Goal: Task Accomplishment & Management: Complete application form

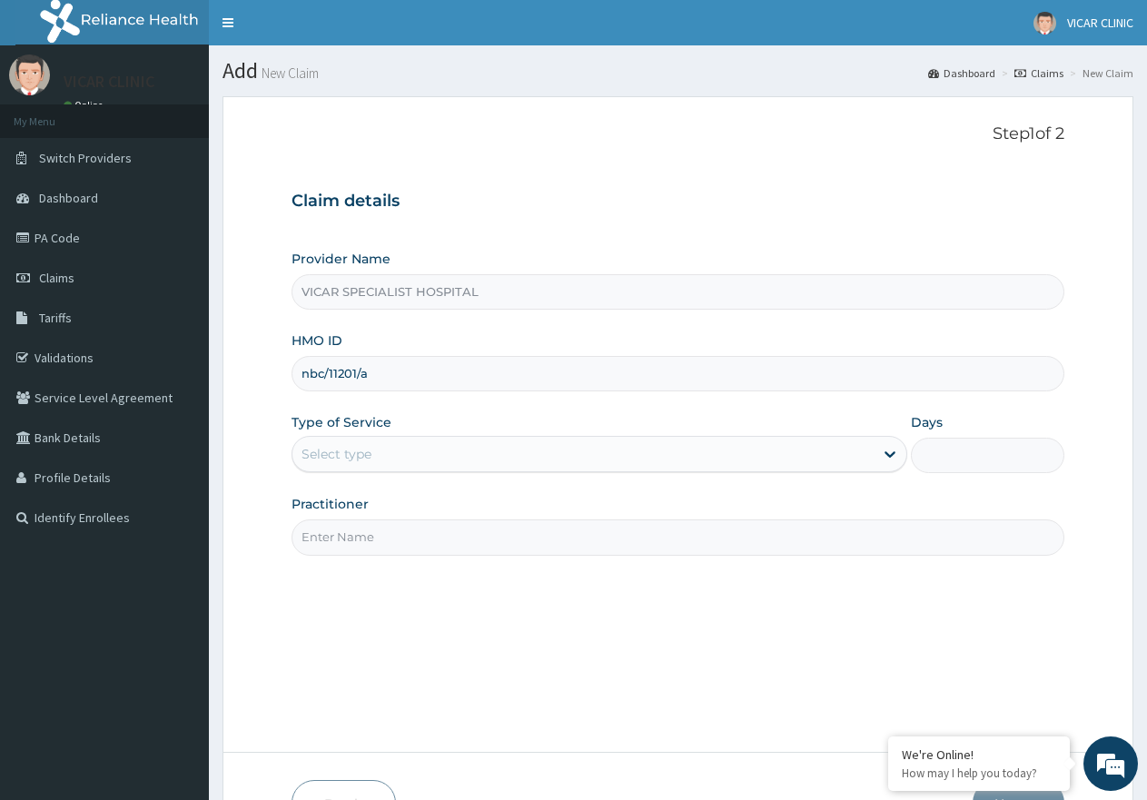
type input "nbc/11201/a"
click at [317, 447] on div "Select type" at bounding box center [336, 454] width 70 height 18
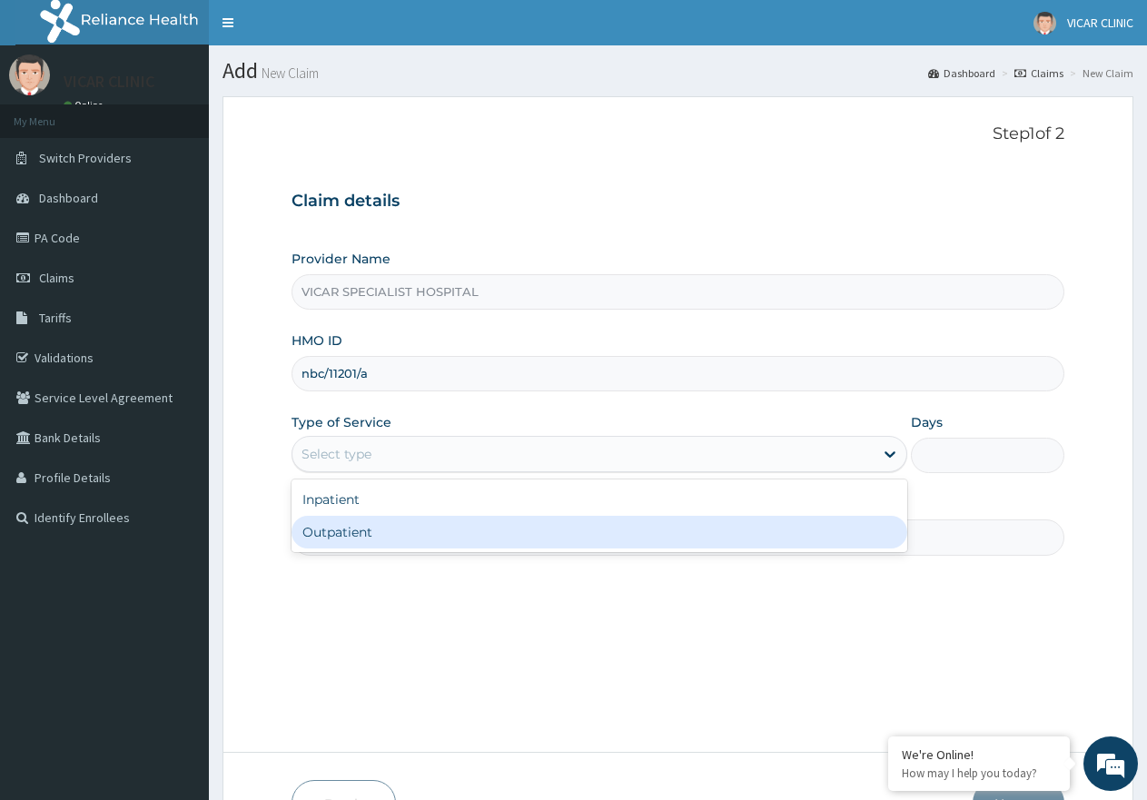
click at [356, 545] on div "Outpatient" at bounding box center [599, 532] width 615 height 33
type input "1"
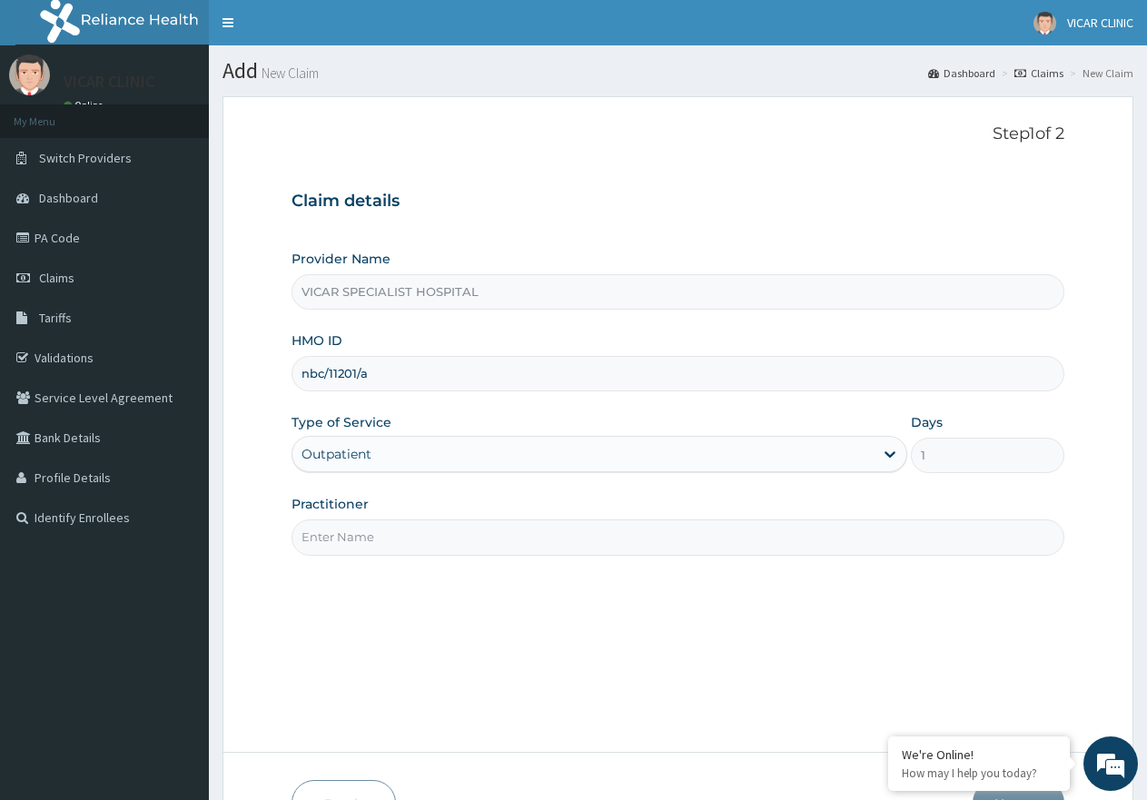
click at [379, 539] on input "Practitioner" at bounding box center [678, 536] width 773 height 35
type input "[PERSON_NAME]"
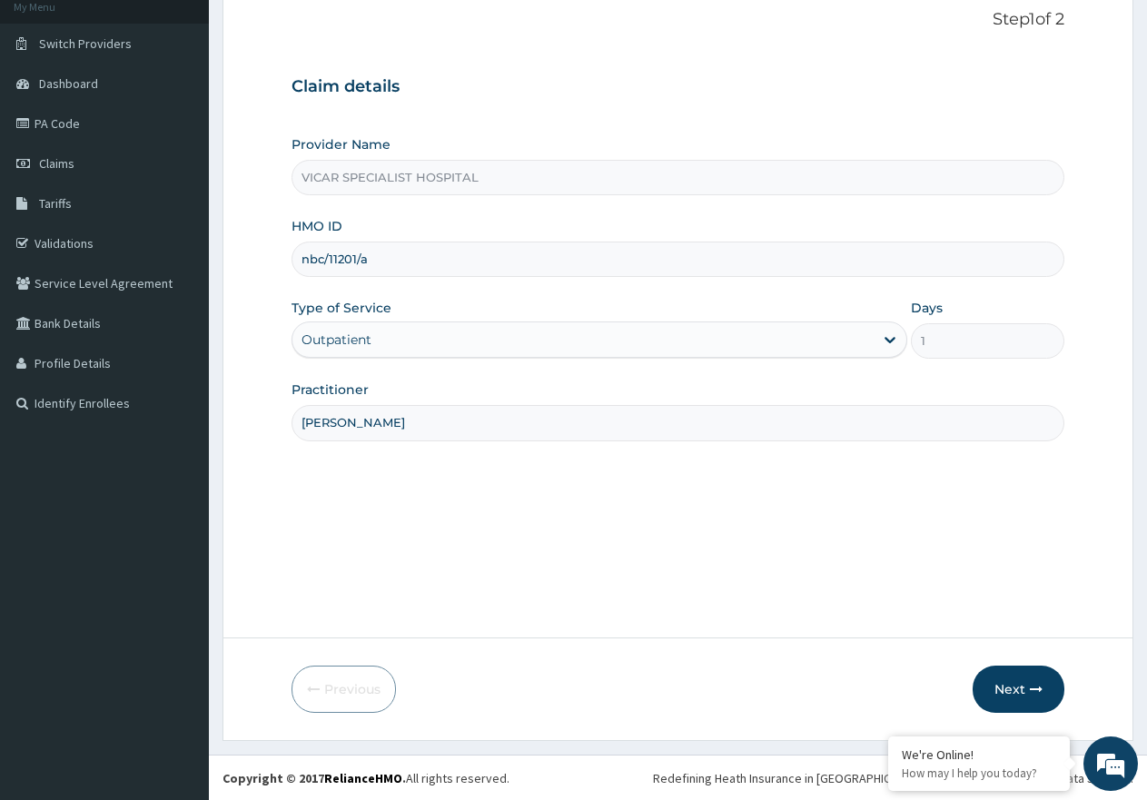
scroll to position [115, 0]
click at [1003, 677] on button "Next" at bounding box center [1019, 688] width 92 height 47
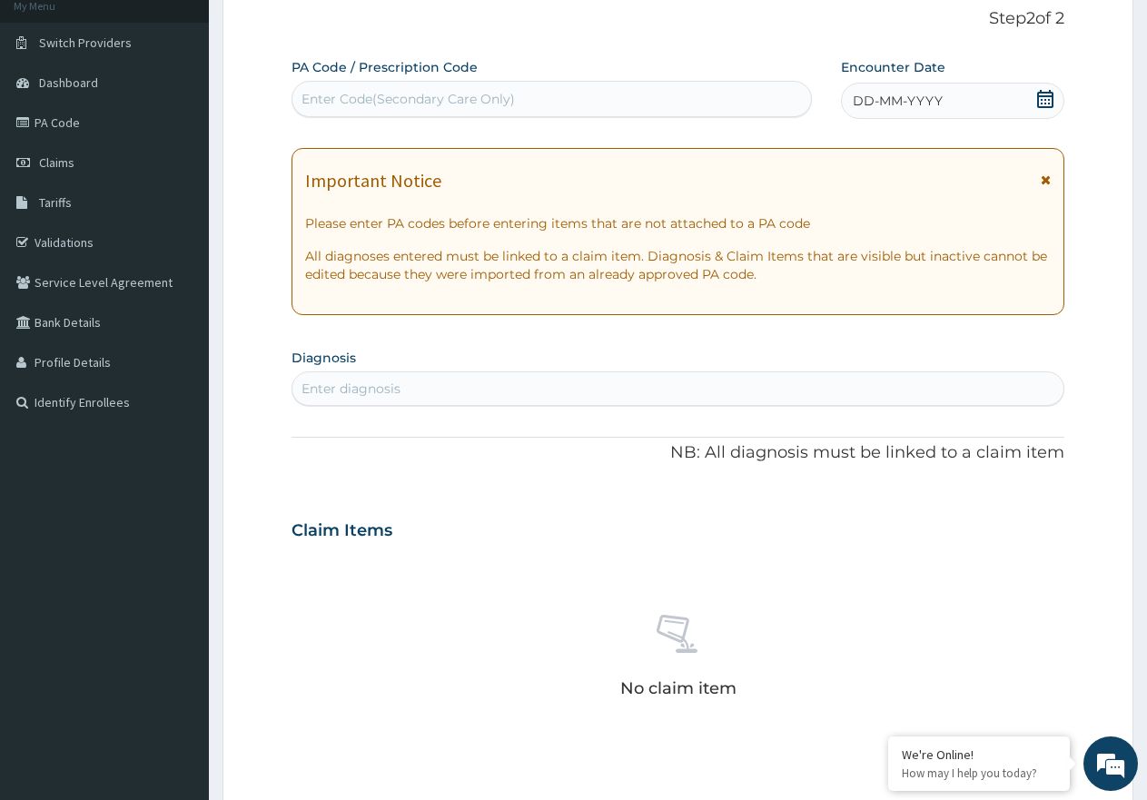
click at [394, 88] on div "Enter Code(Secondary Care Only)" at bounding box center [551, 98] width 519 height 29
paste input "PA/6C83FB"
type input "PA/6C83FB"
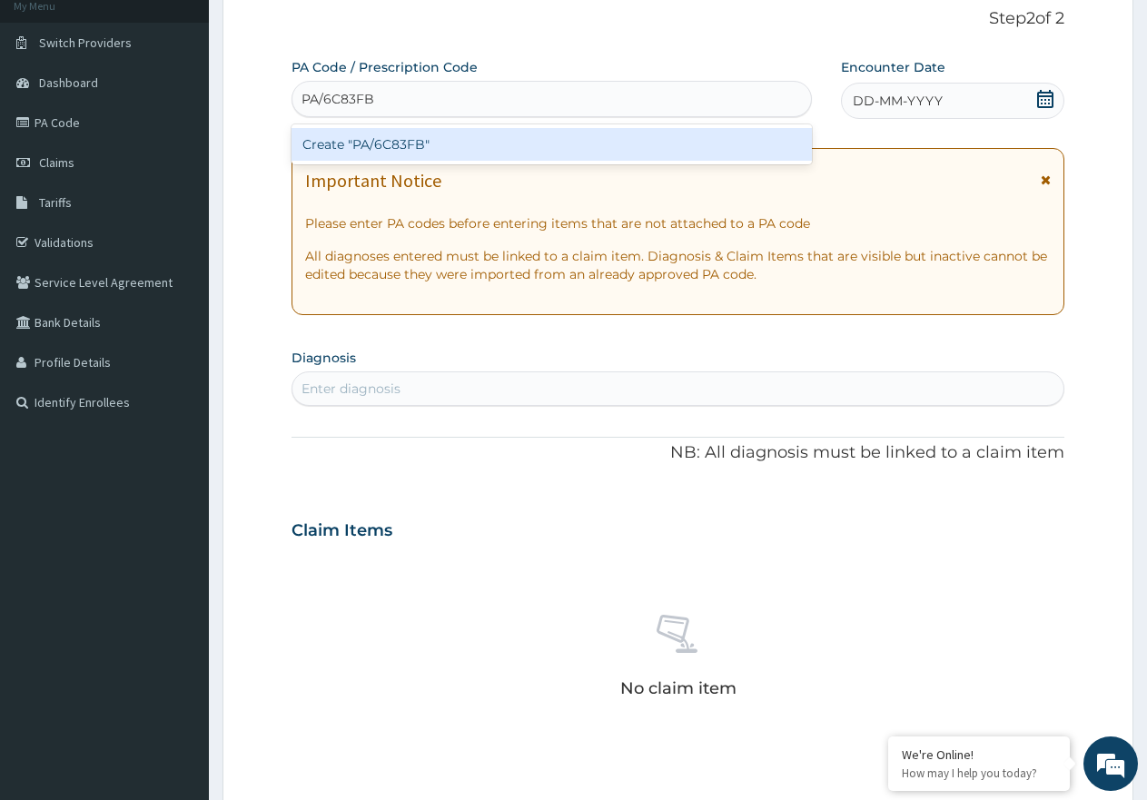
click at [381, 144] on div "Create "PA/6C83FB"" at bounding box center [552, 144] width 520 height 33
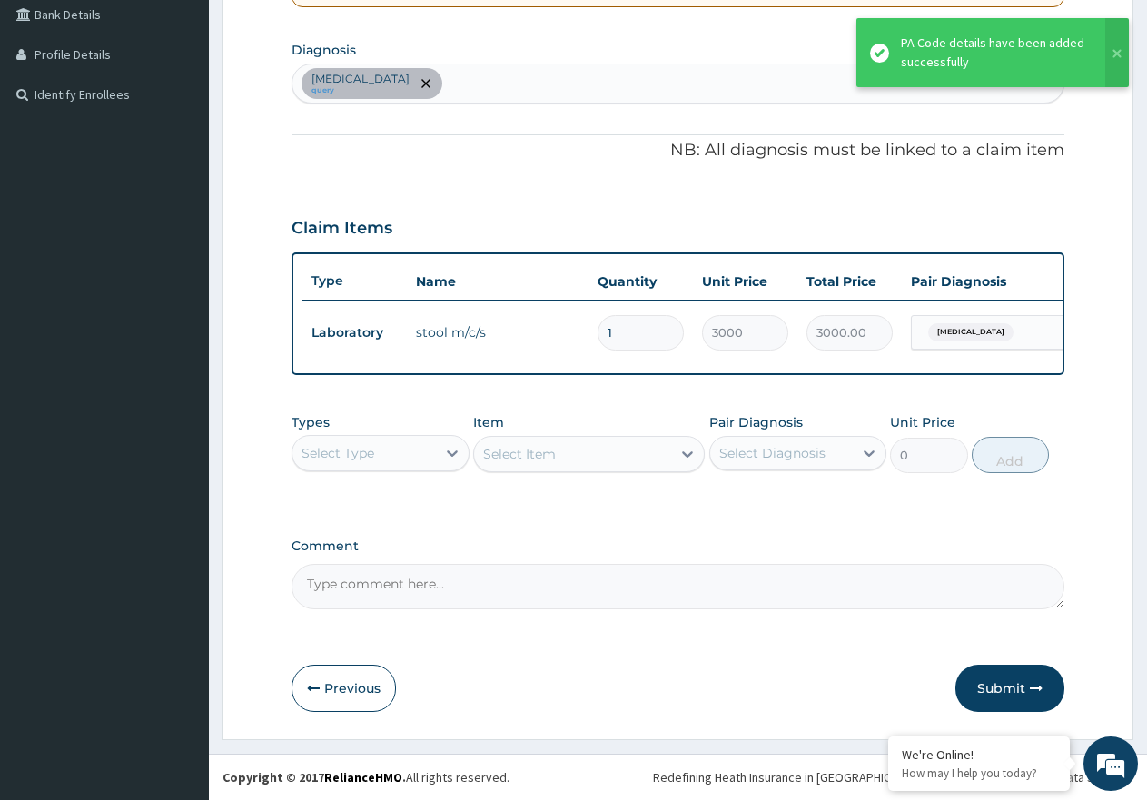
scroll to position [439, 0]
click at [450, 71] on div "Typhoid fever query" at bounding box center [677, 83] width 771 height 38
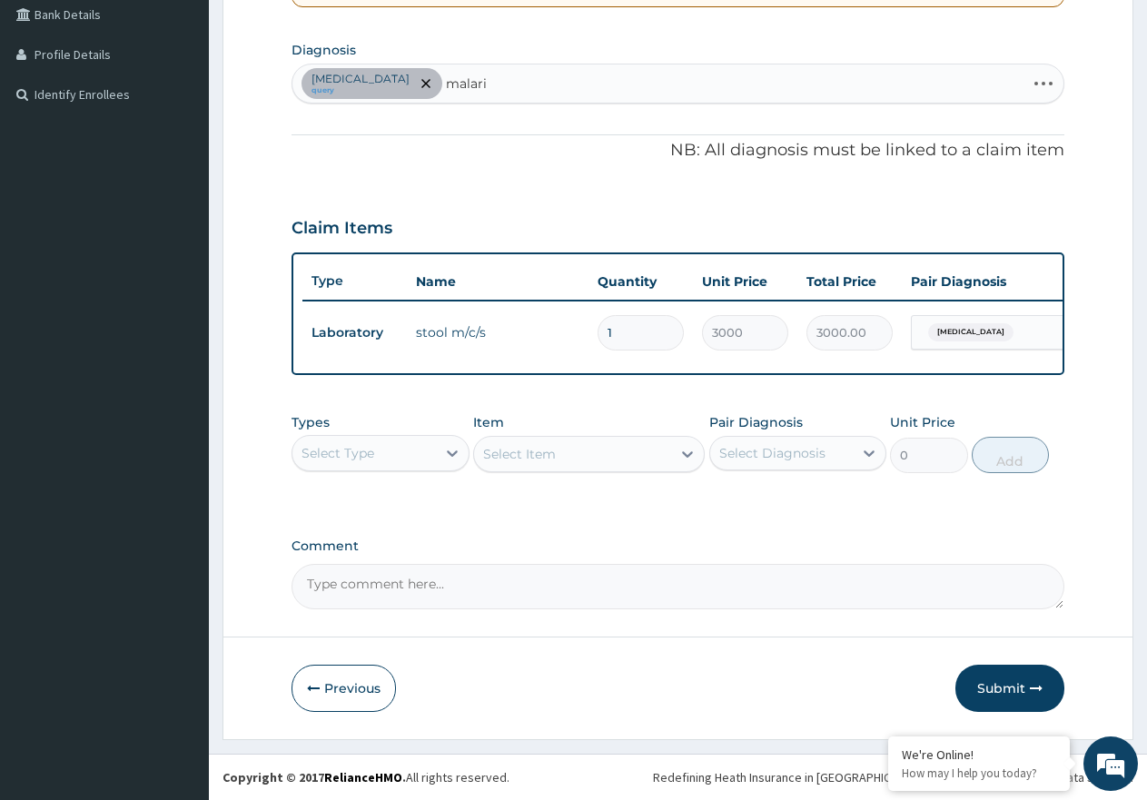
type input "malaria"
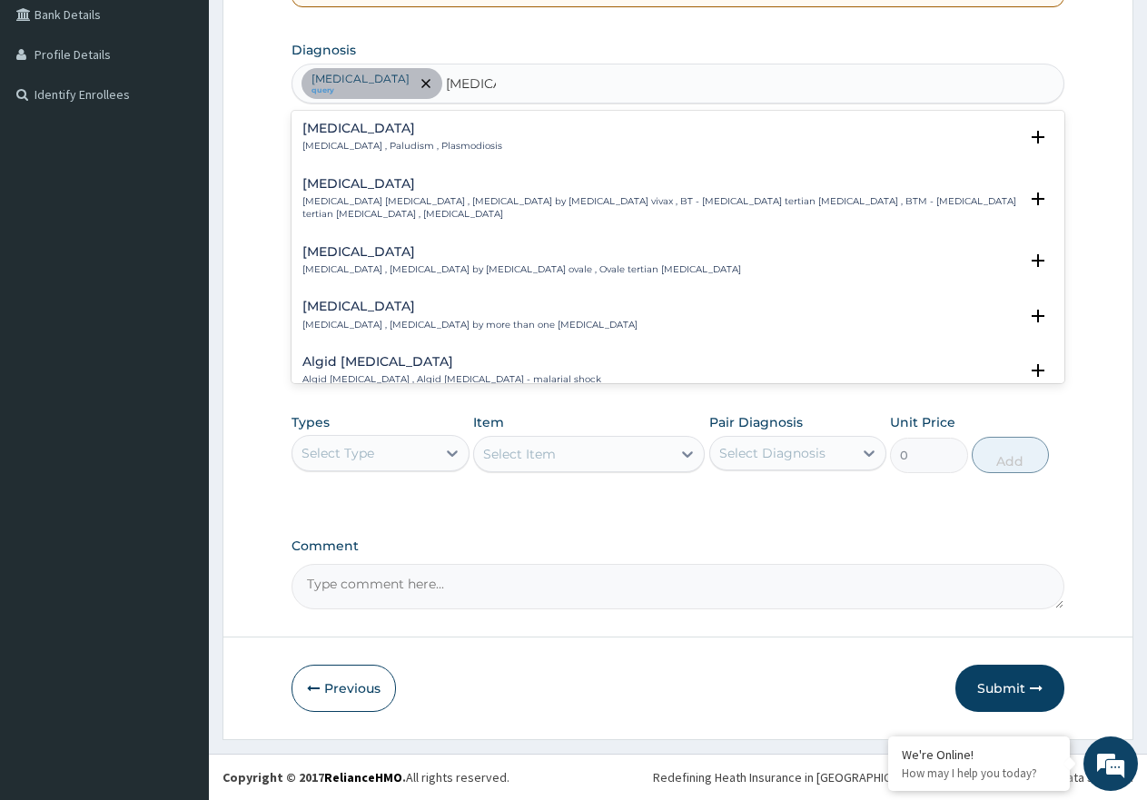
click at [371, 122] on h4 "Malaria" at bounding box center [402, 129] width 200 height 14
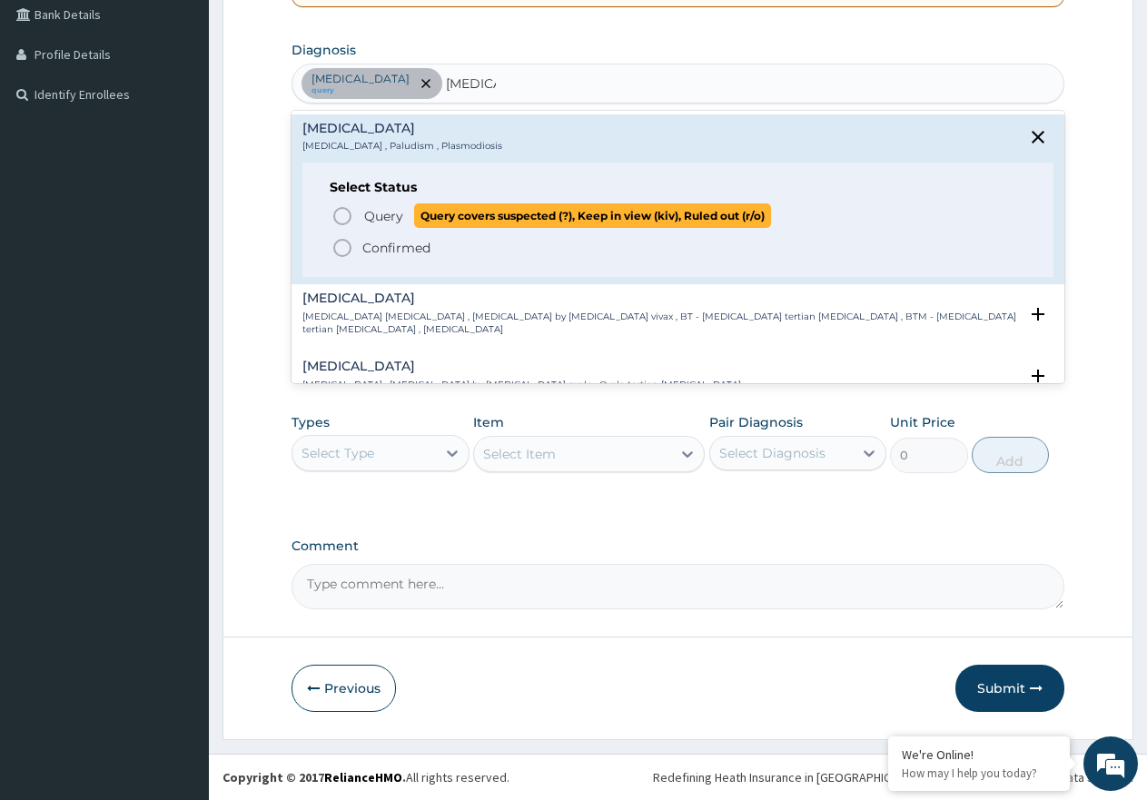
click at [339, 205] on icon "status option query" at bounding box center [342, 216] width 22 height 22
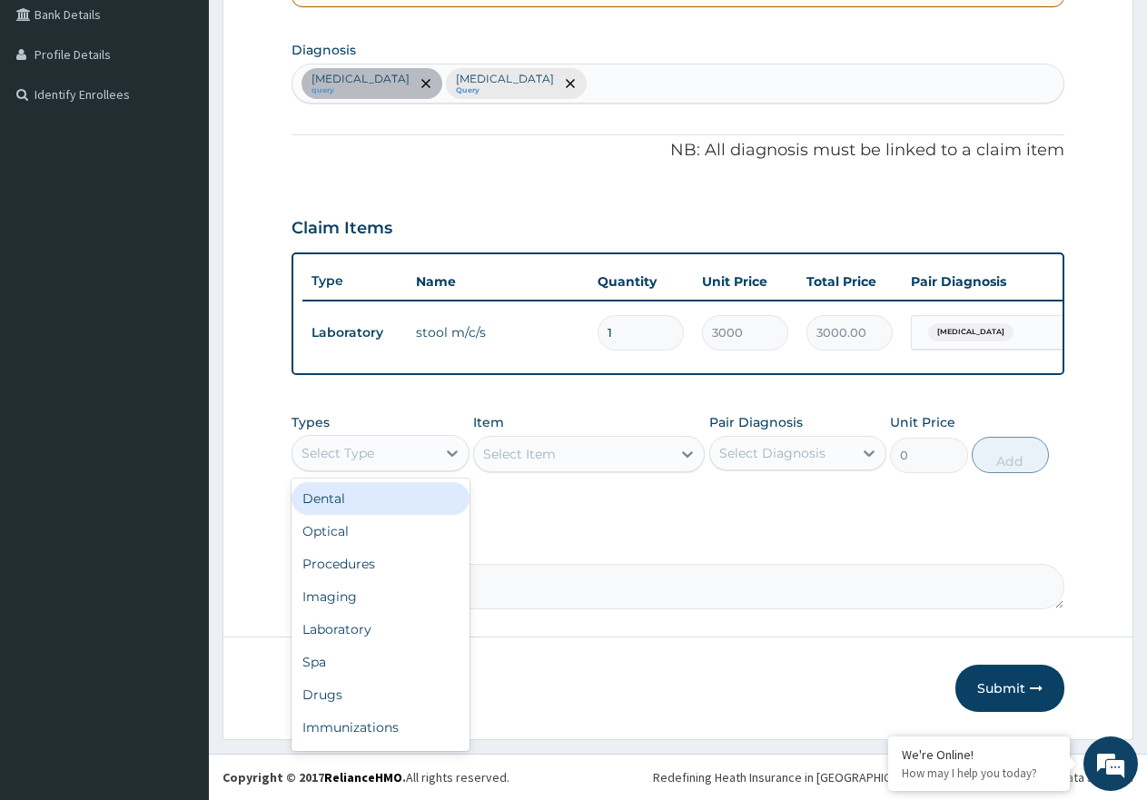
click at [404, 453] on div "Select Type" at bounding box center [363, 453] width 143 height 29
click at [372, 570] on div "Procedures" at bounding box center [381, 564] width 178 height 33
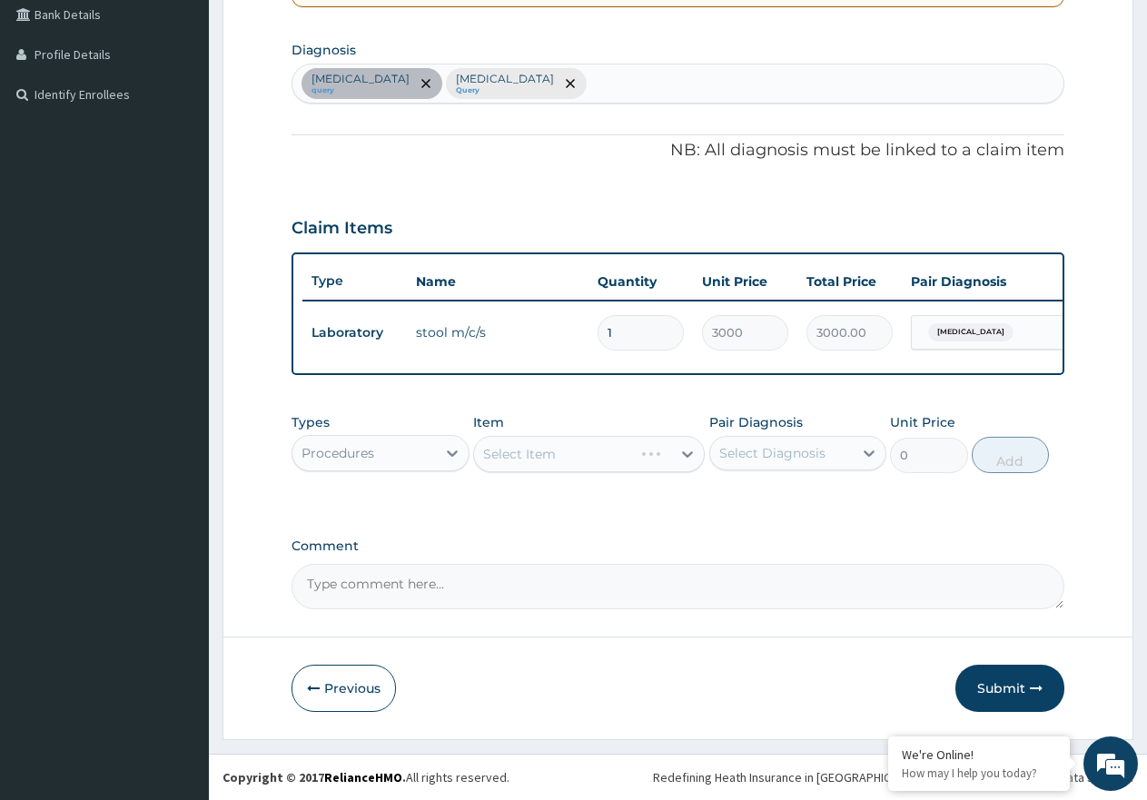
click at [776, 458] on div "Select Diagnosis" at bounding box center [772, 453] width 106 height 18
click at [774, 498] on label "Typhoid fever" at bounding box center [795, 498] width 113 height 18
checkbox input "true"
click at [766, 531] on label "Malaria" at bounding box center [795, 535] width 113 height 18
checkbox input "true"
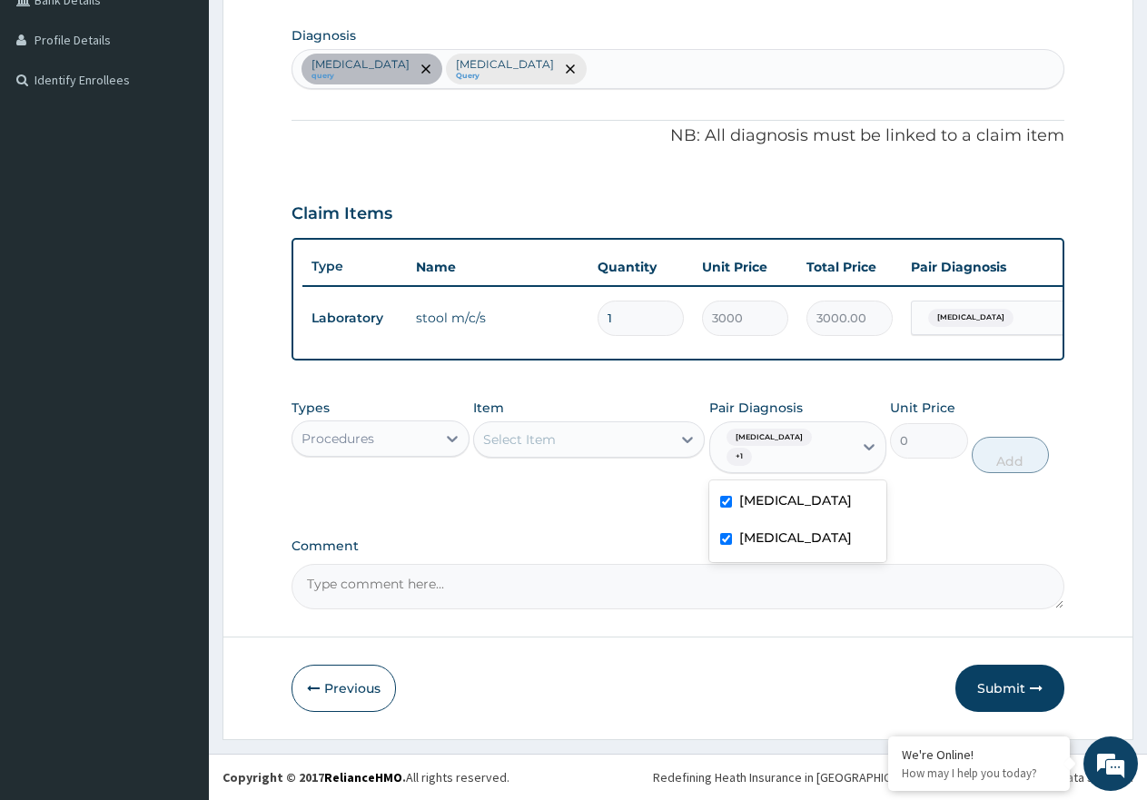
click at [643, 454] on div "Select Item" at bounding box center [572, 439] width 197 height 29
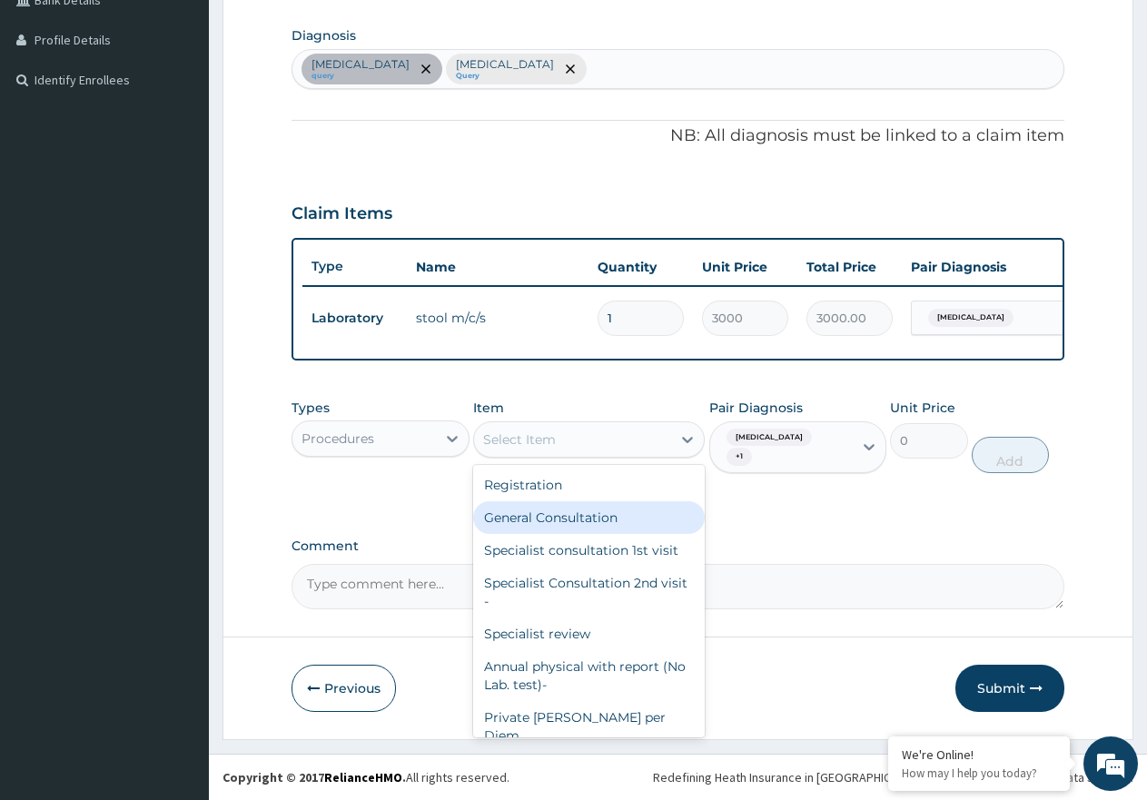
click at [621, 527] on div "General Consultation" at bounding box center [589, 517] width 232 height 33
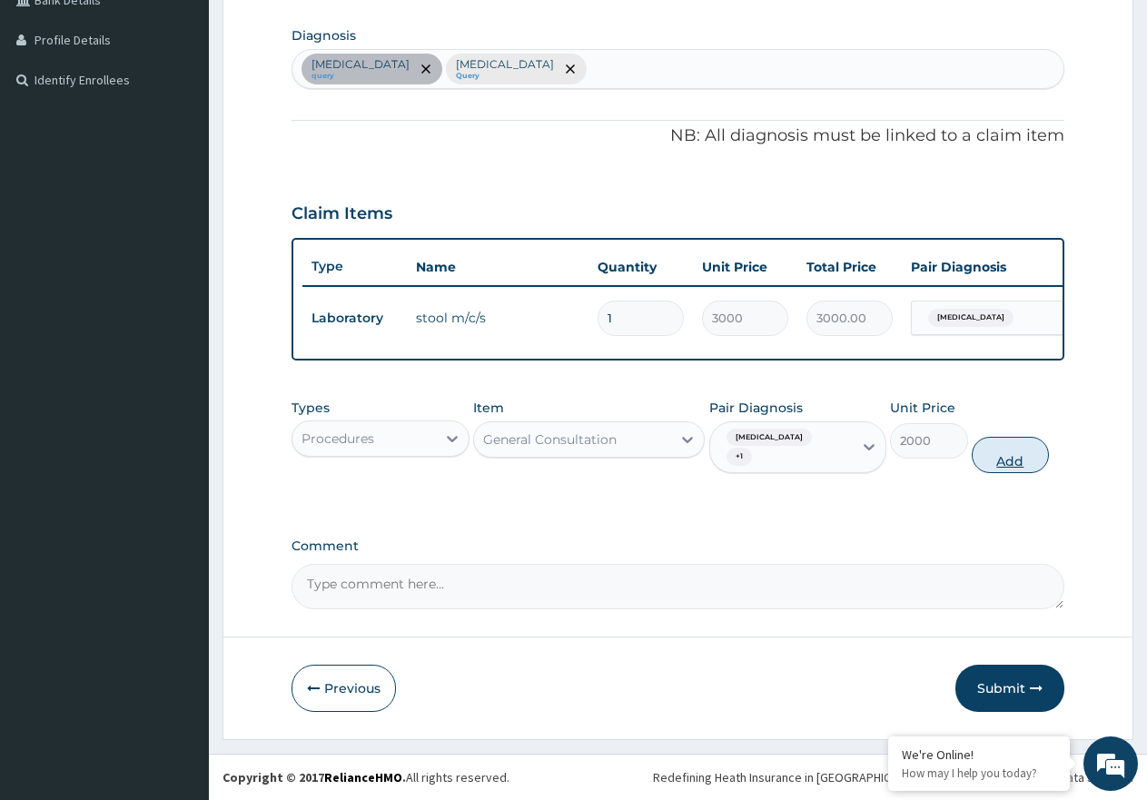
click at [1011, 460] on button "Add" at bounding box center [1010, 455] width 77 height 36
type input "0"
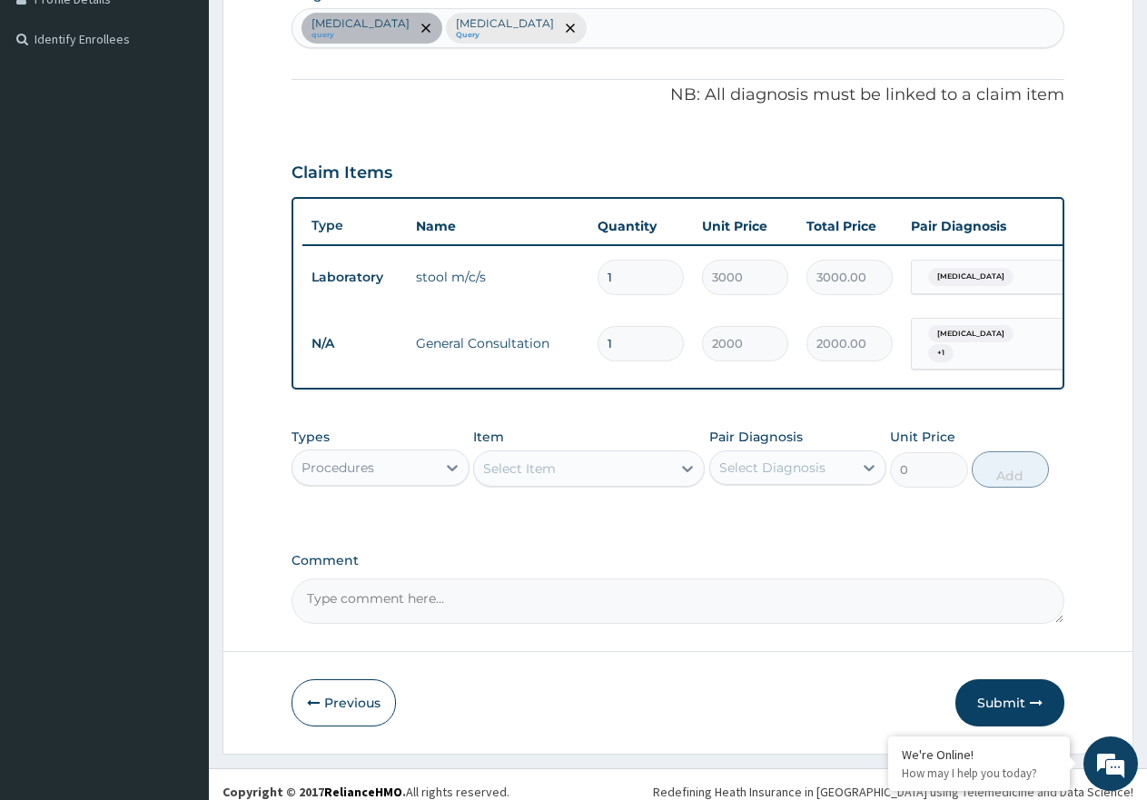
scroll to position [501, 0]
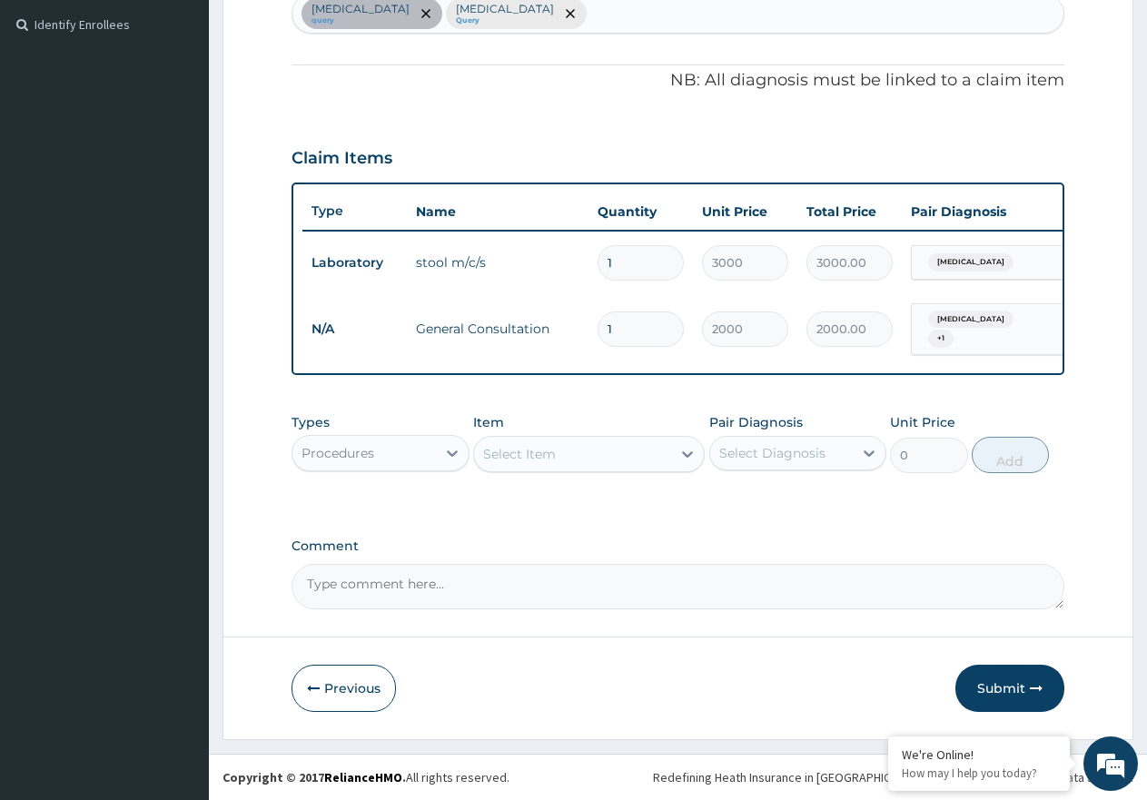
click at [414, 458] on div "Procedures" at bounding box center [363, 453] width 143 height 29
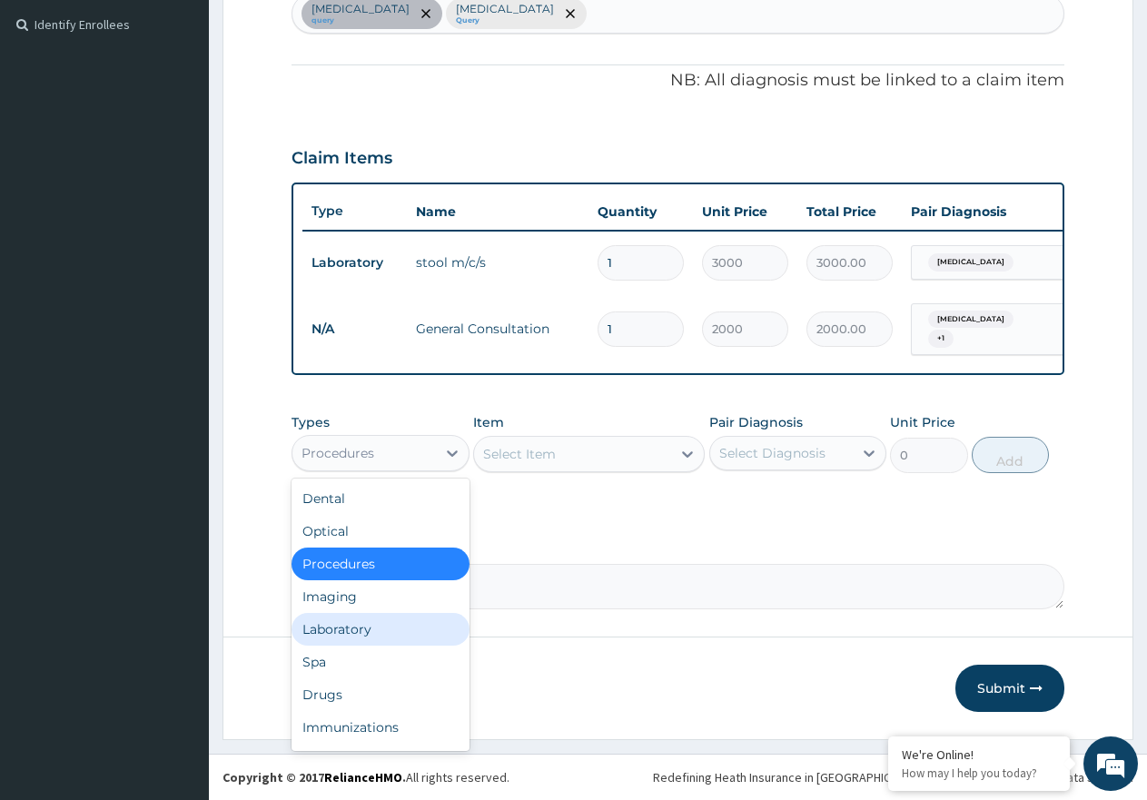
click at [381, 628] on div "Laboratory" at bounding box center [381, 629] width 178 height 33
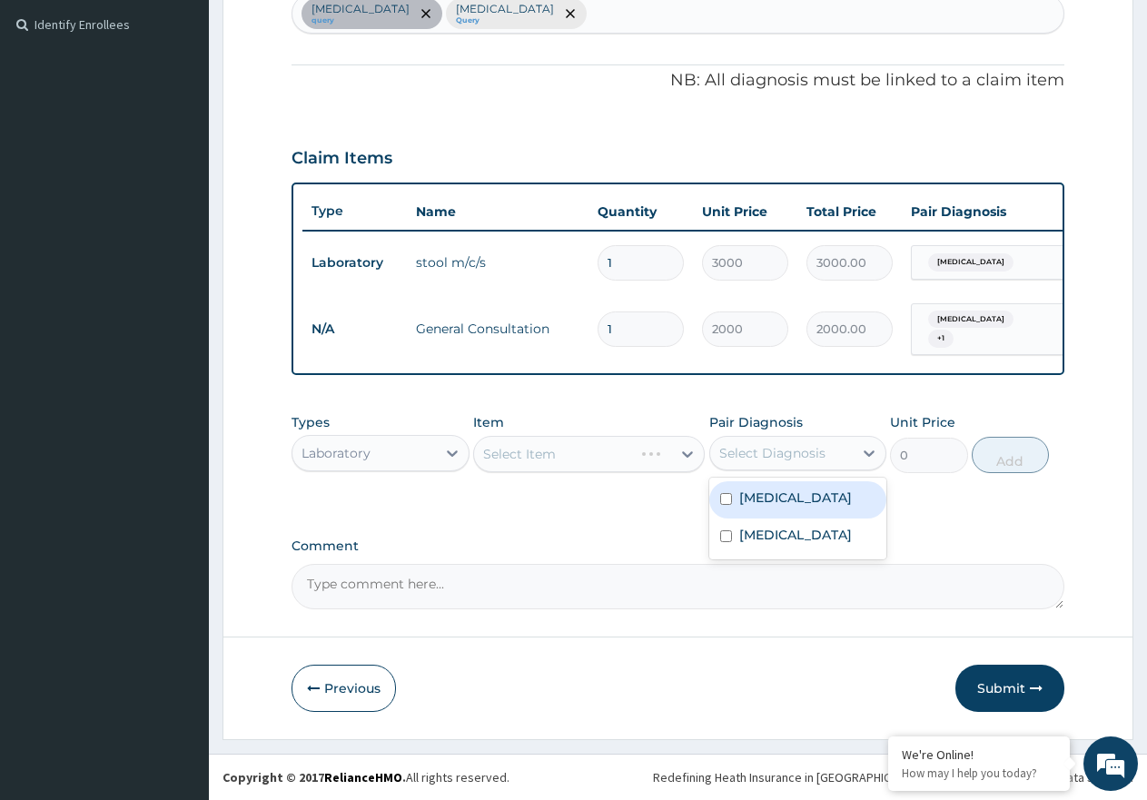
click at [813, 450] on div "Select Diagnosis" at bounding box center [772, 453] width 106 height 18
click at [794, 527] on div "Malaria" at bounding box center [798, 537] width 178 height 37
checkbox input "true"
click at [607, 462] on div "Select Item" at bounding box center [572, 454] width 197 height 29
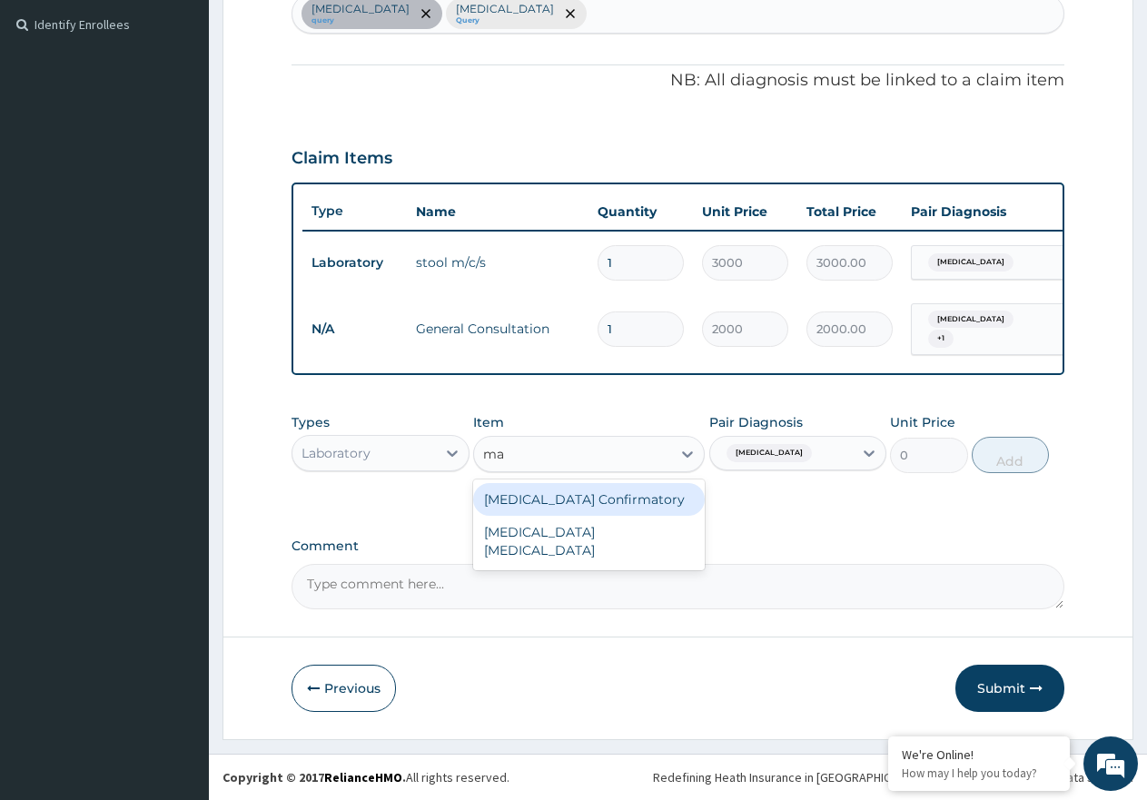
type input "mal"
click at [619, 505] on div "MALARIA PARASITE" at bounding box center [589, 508] width 232 height 51
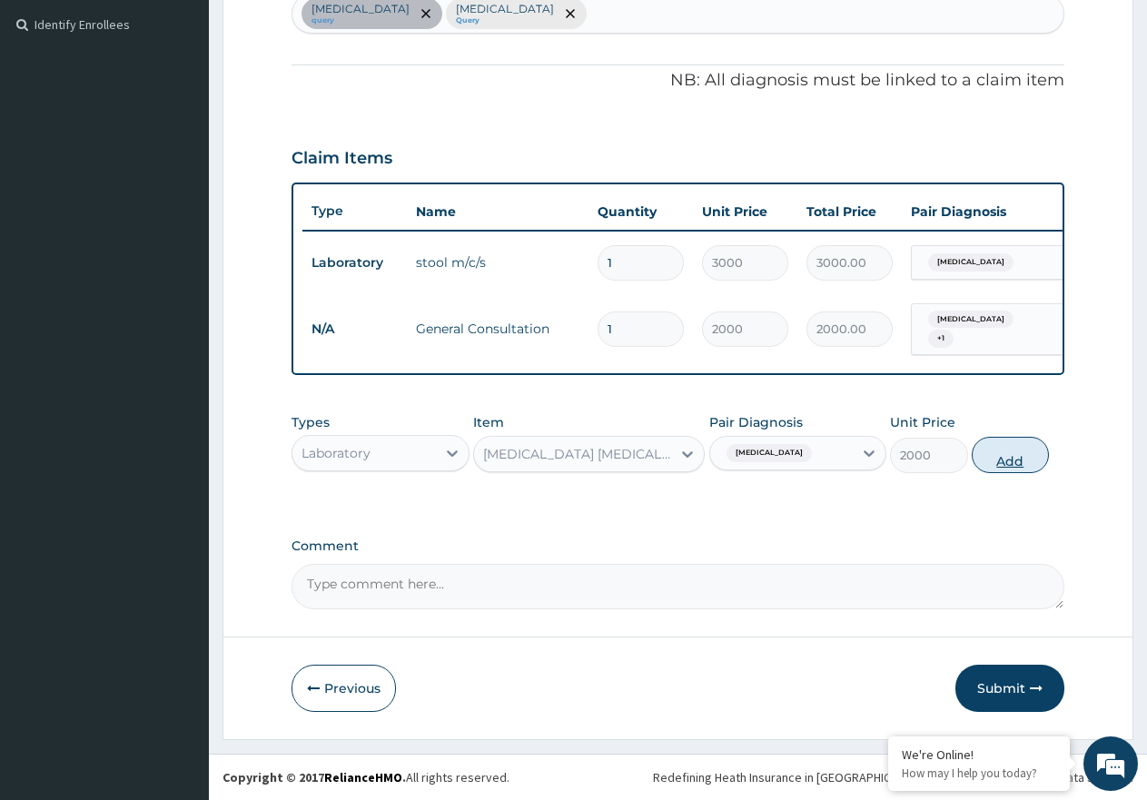
click at [1011, 453] on button "Add" at bounding box center [1010, 455] width 77 height 36
type input "0"
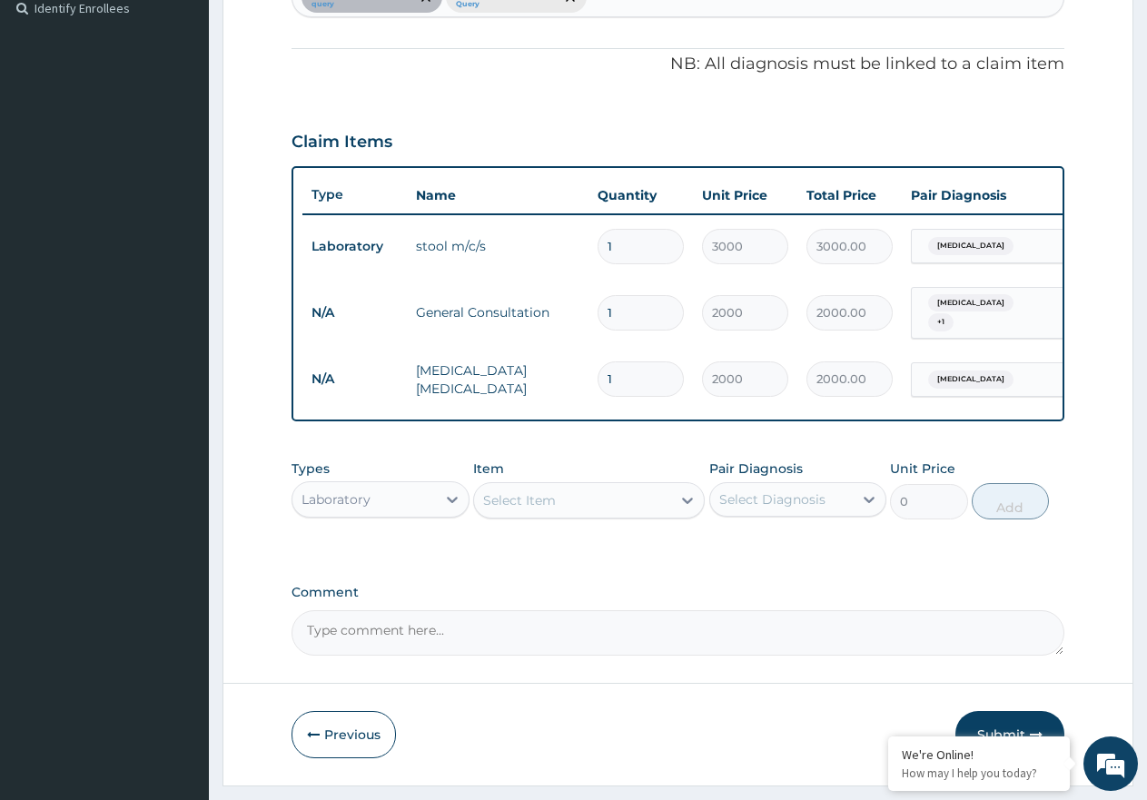
scroll to position [564, 0]
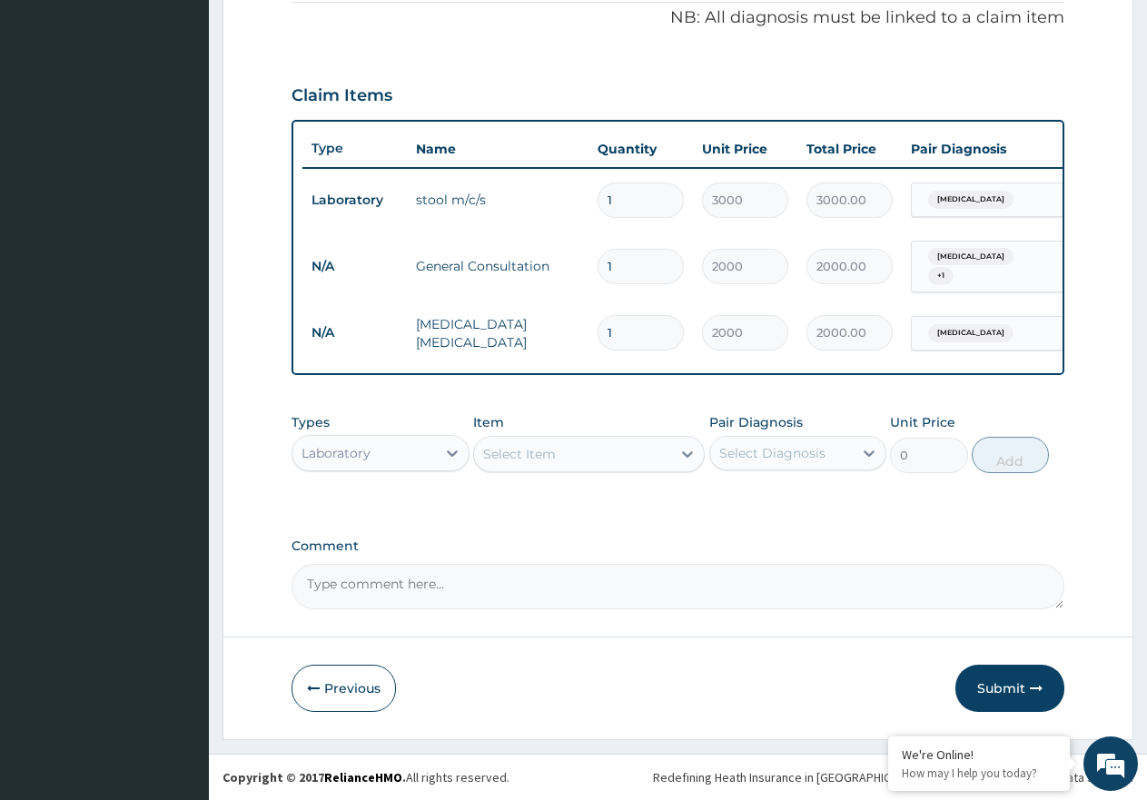
click at [391, 454] on div "Laboratory" at bounding box center [363, 453] width 143 height 29
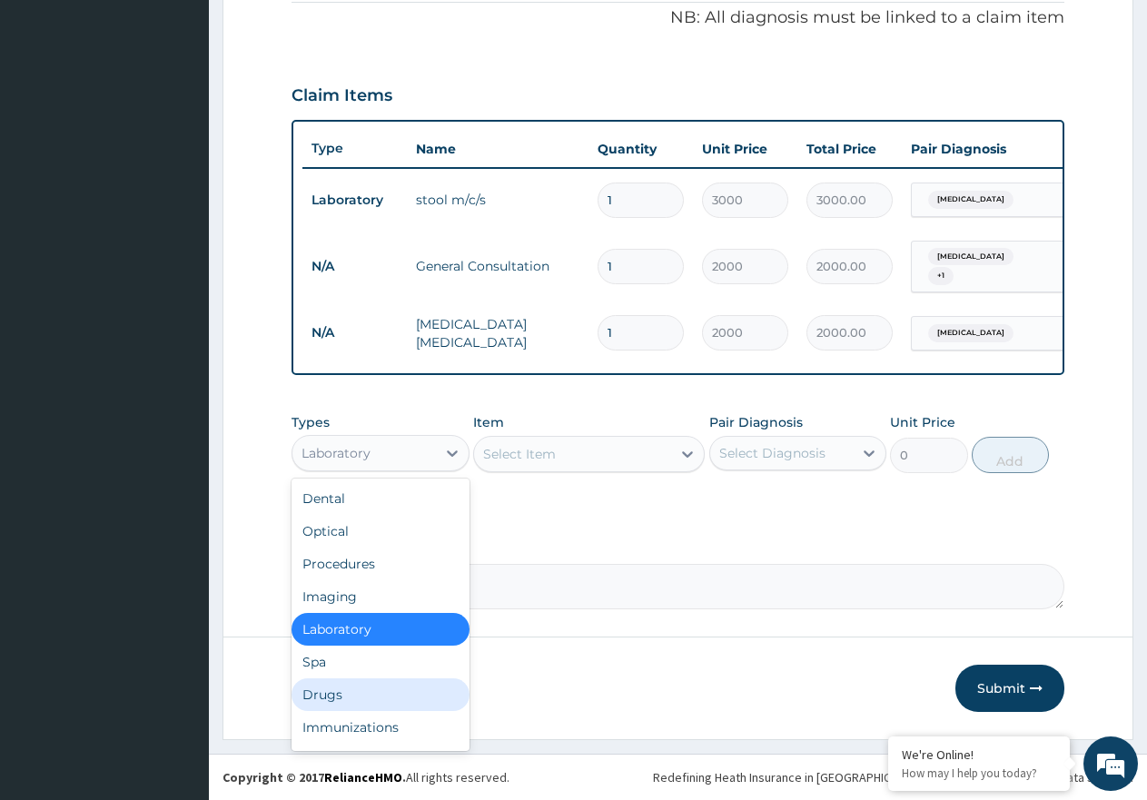
click at [348, 687] on div "Drugs" at bounding box center [381, 694] width 178 height 33
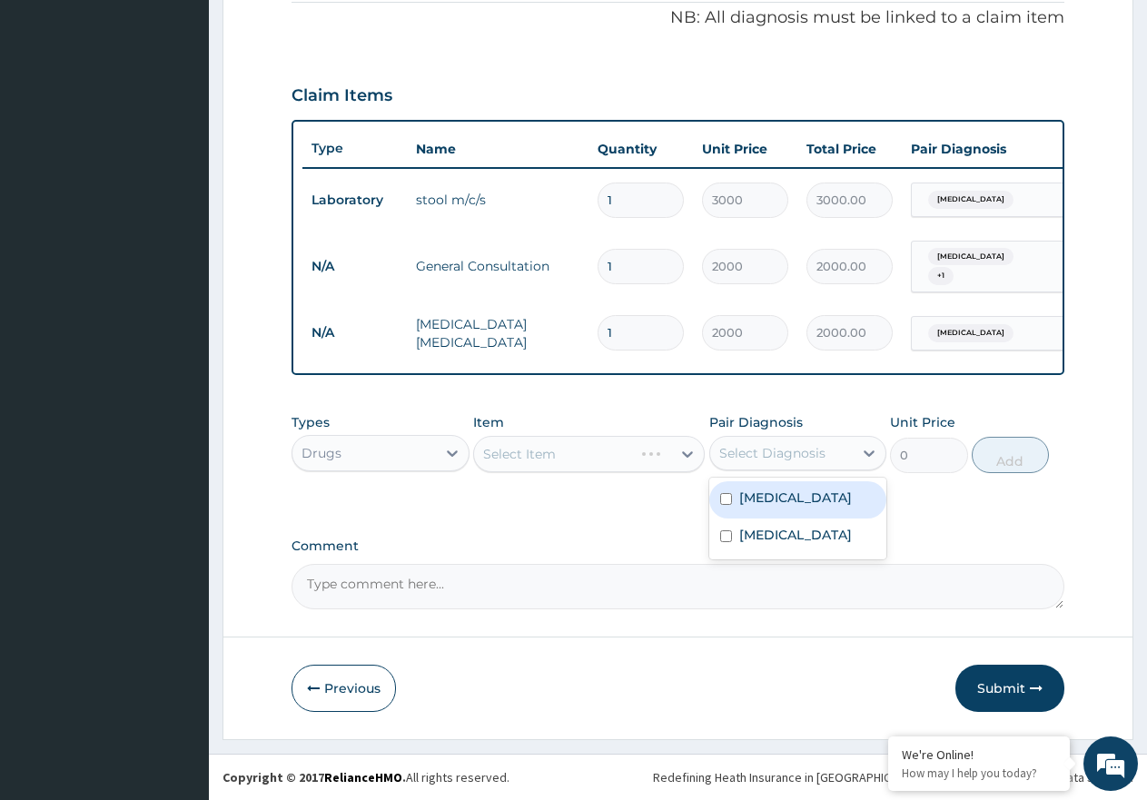
click at [795, 450] on div "Select Diagnosis" at bounding box center [772, 453] width 106 height 18
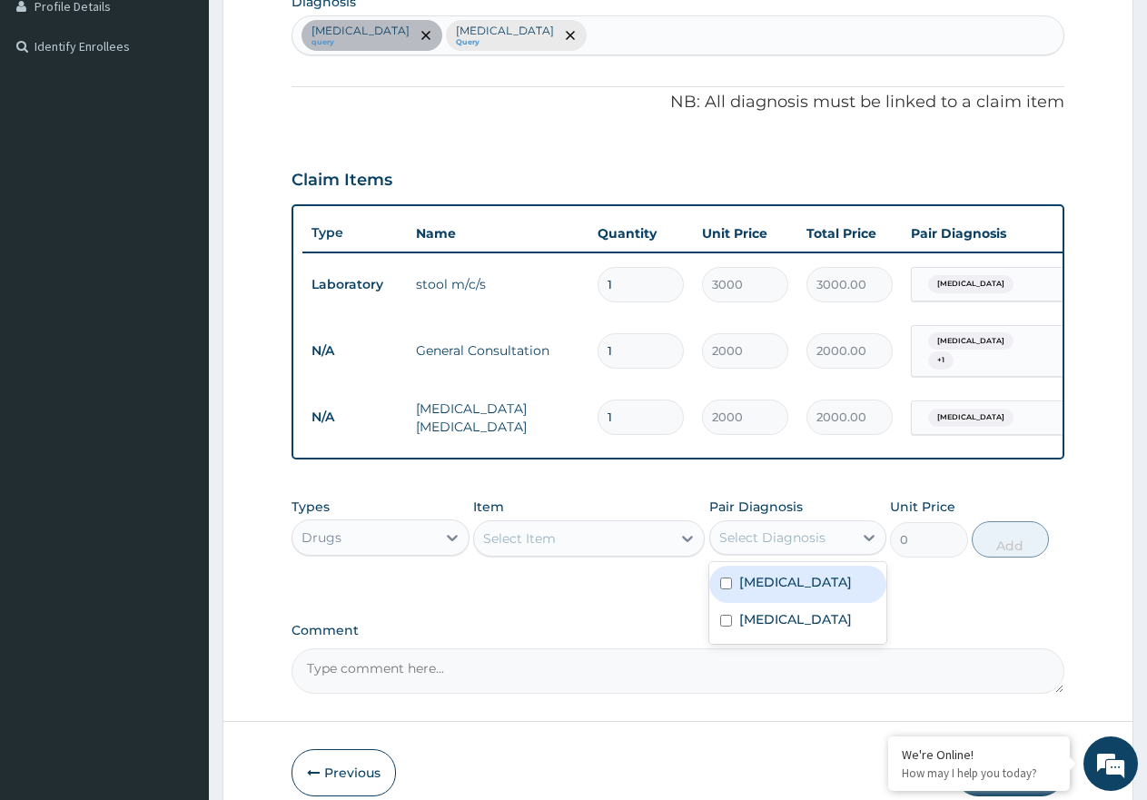
scroll to position [292, 0]
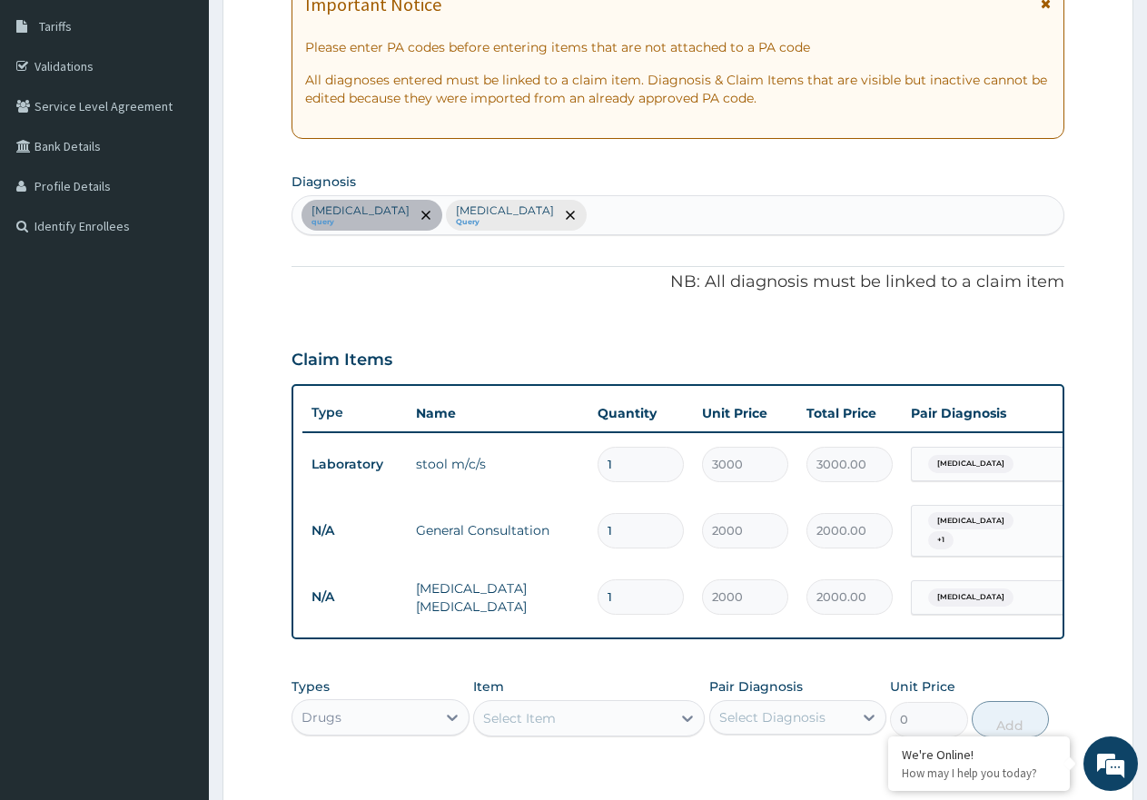
click at [527, 213] on div "Typhoid fever query Malaria Query" at bounding box center [677, 215] width 771 height 38
type input "cold"
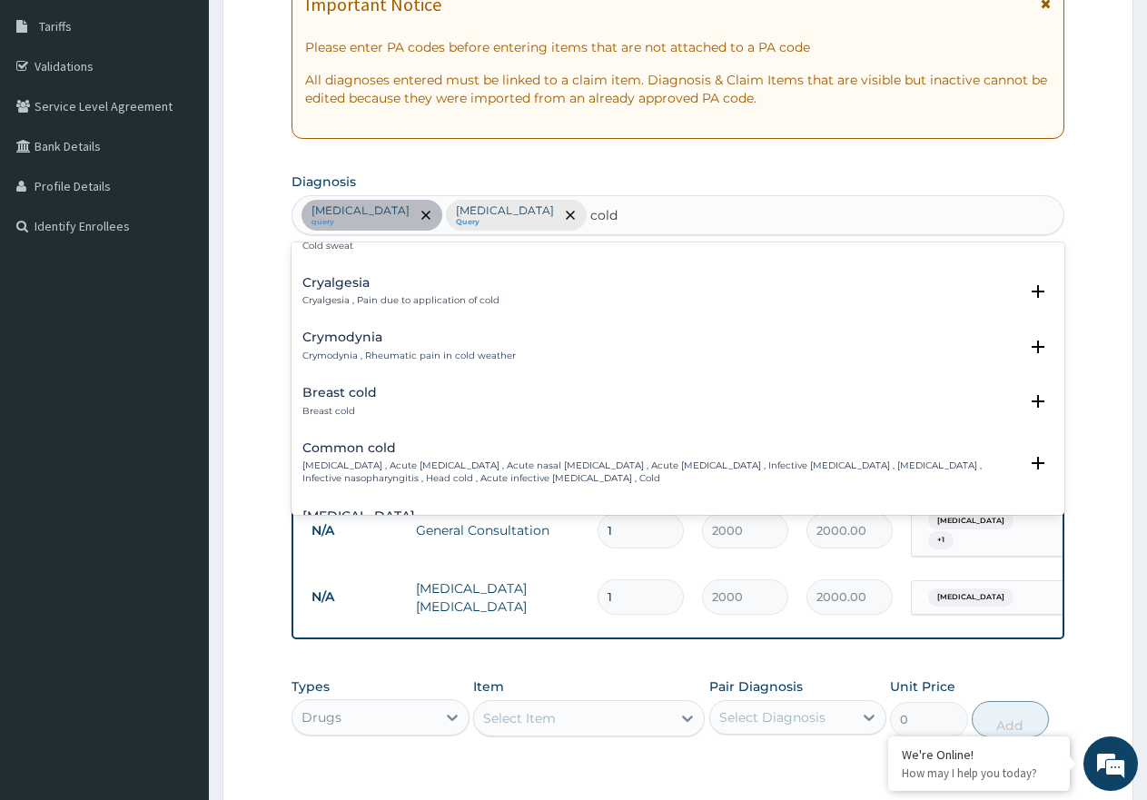
scroll to position [454, 0]
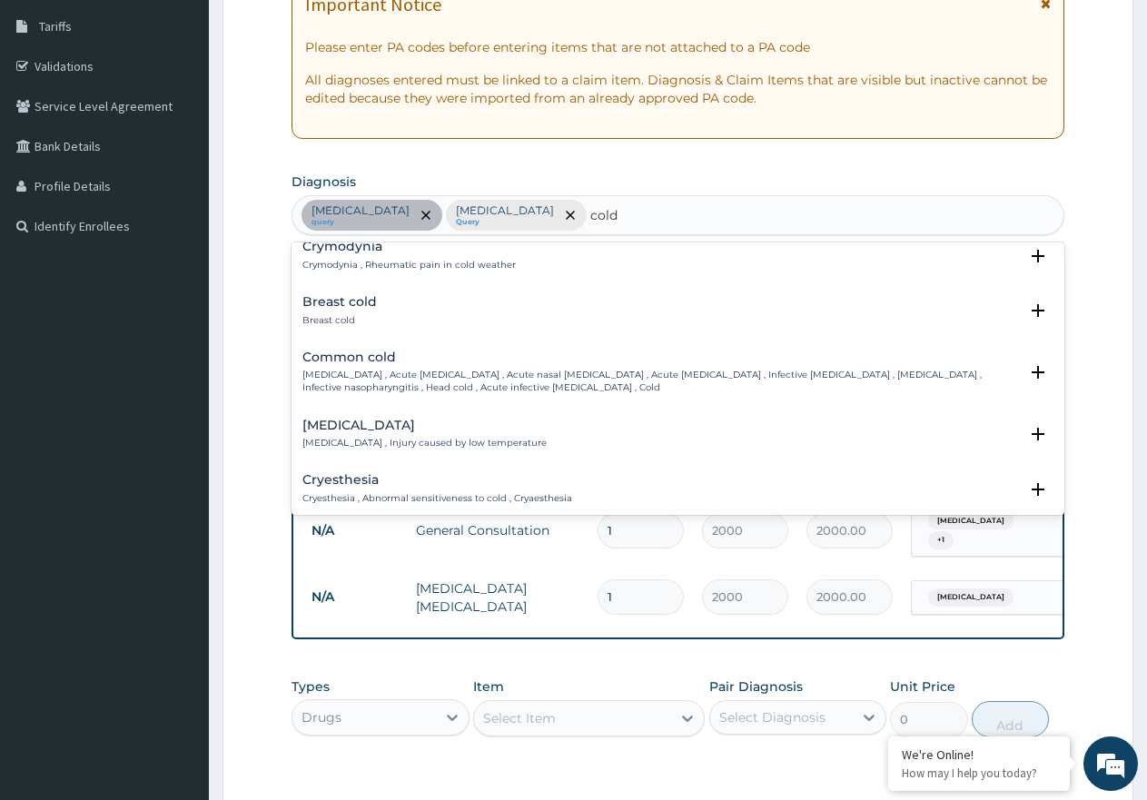
click at [370, 380] on p "Common cold , Acute coryza , Acute nasal catarrh , Acute rhinitis , Infective r…" at bounding box center [660, 382] width 716 height 26
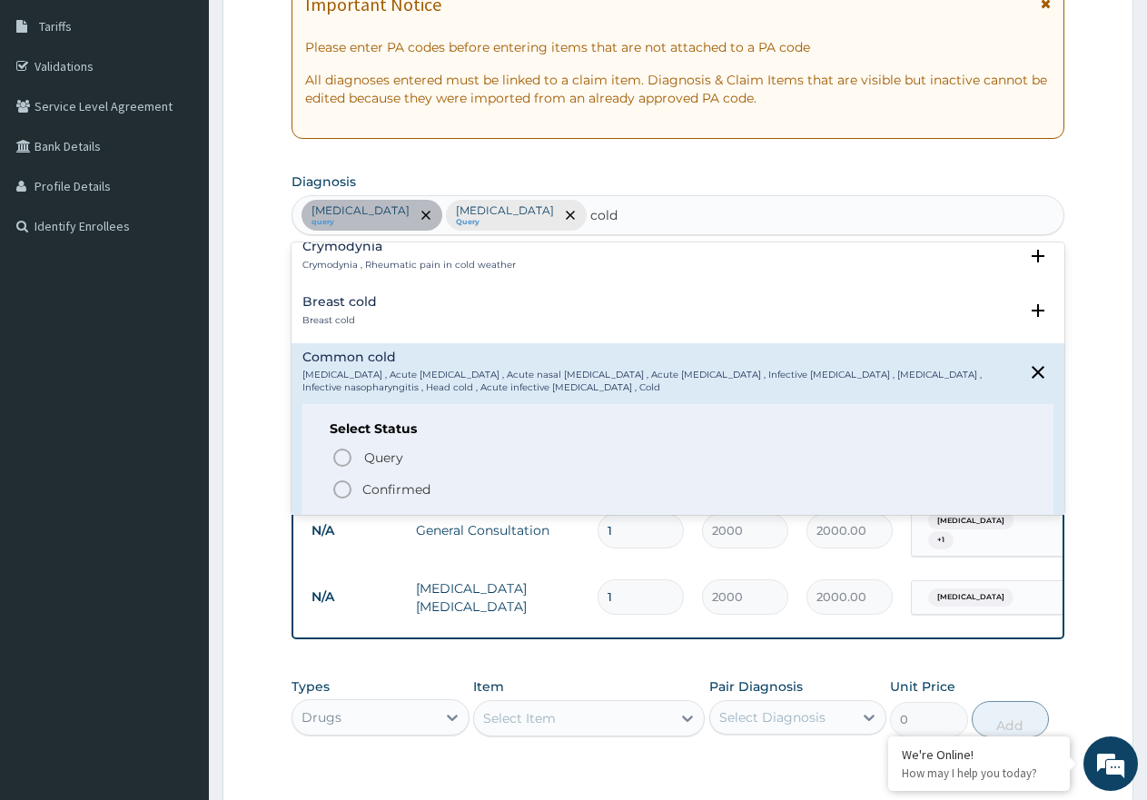
click at [346, 484] on icon "status option filled" at bounding box center [342, 490] width 22 height 22
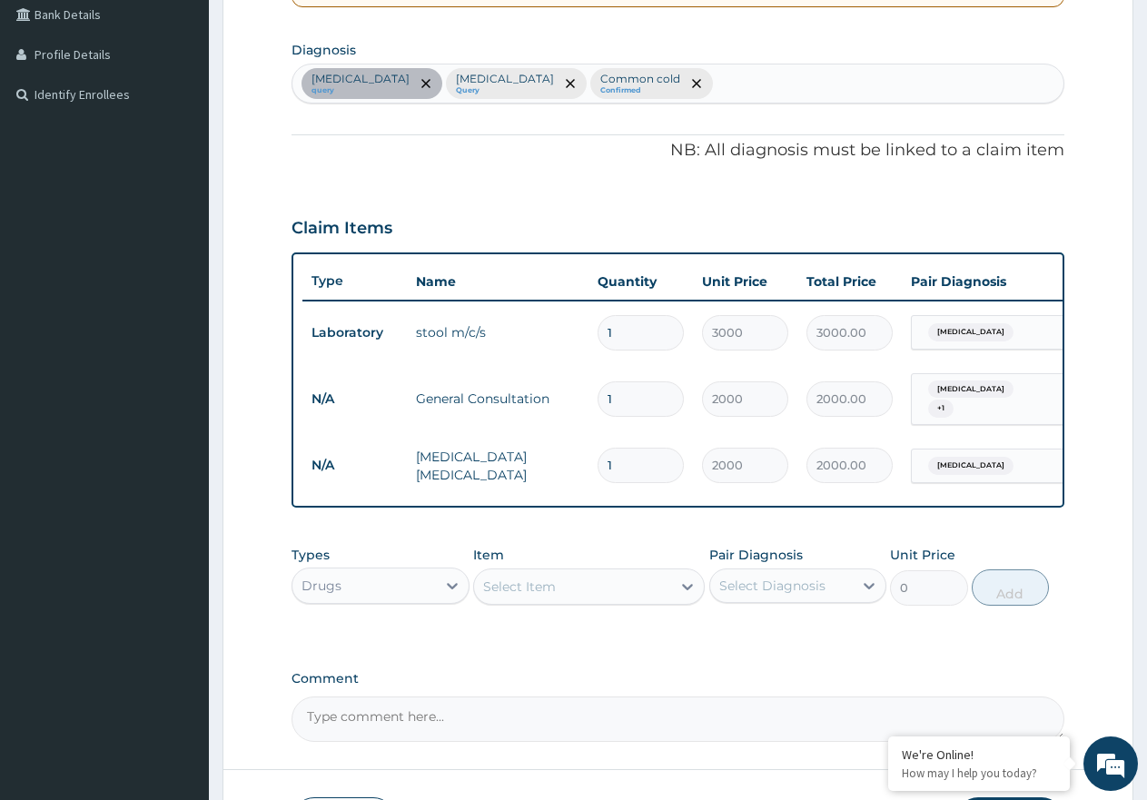
scroll to position [564, 0]
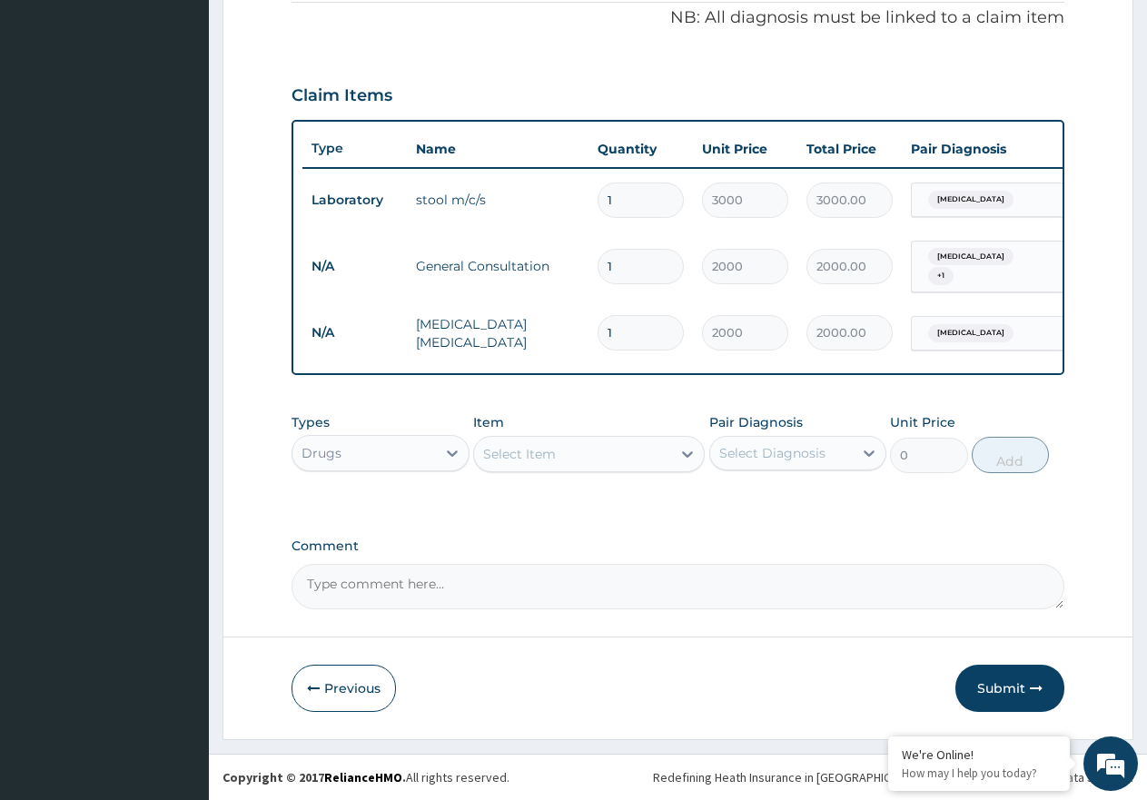
click at [618, 462] on div "Select Item" at bounding box center [572, 454] width 197 height 29
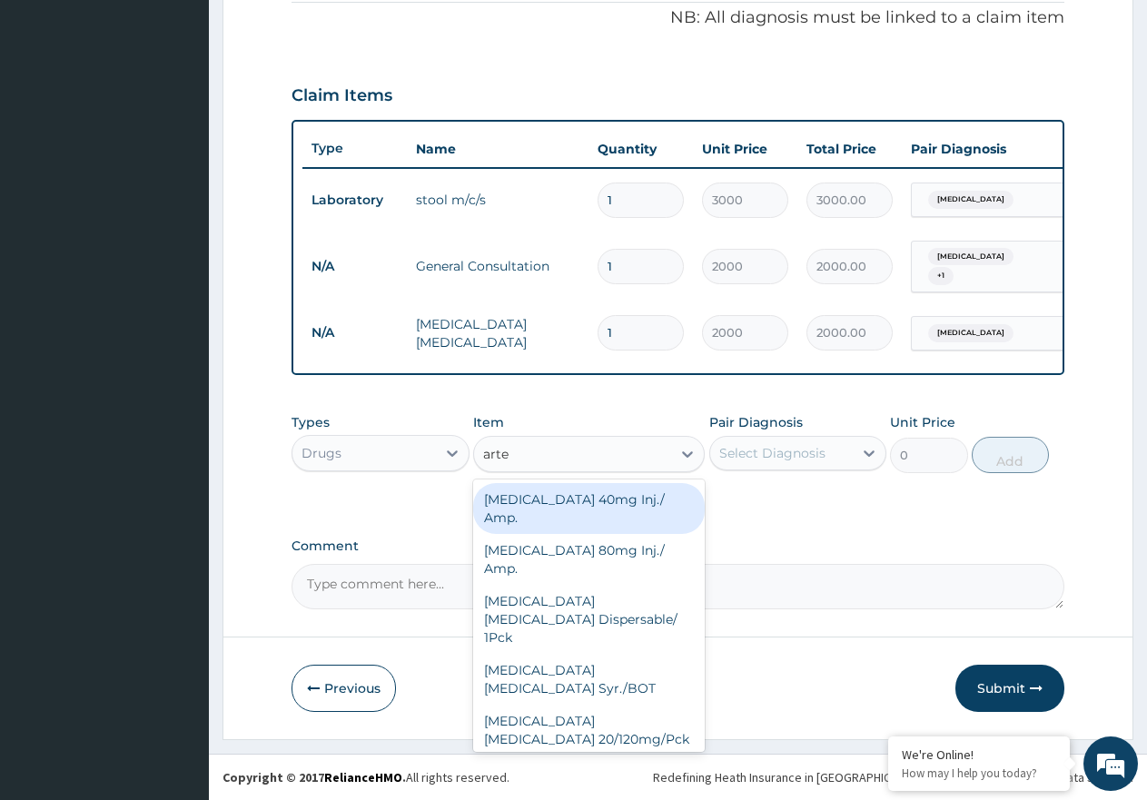
type input "artee"
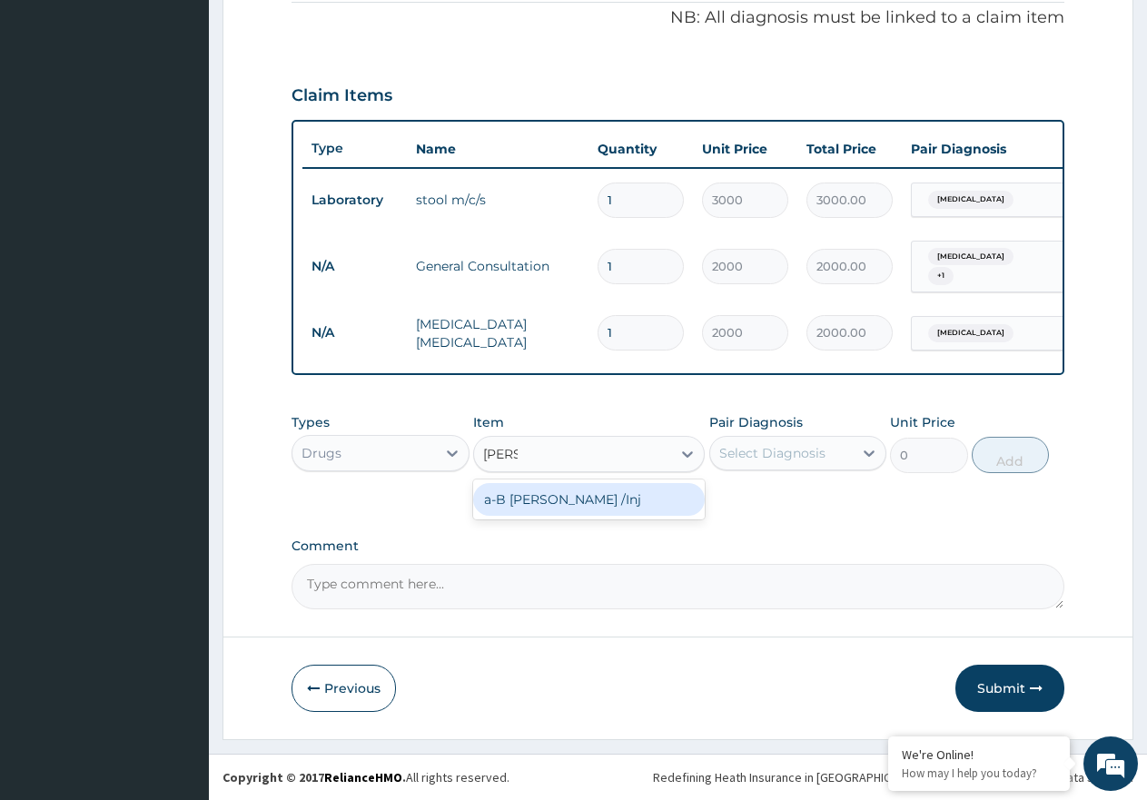
drag, startPoint x: 588, startPoint y: 502, endPoint x: 702, endPoint y: 489, distance: 114.3
click at [588, 498] on div "a-B Arteether /Inj" at bounding box center [589, 499] width 232 height 33
type input "1200"
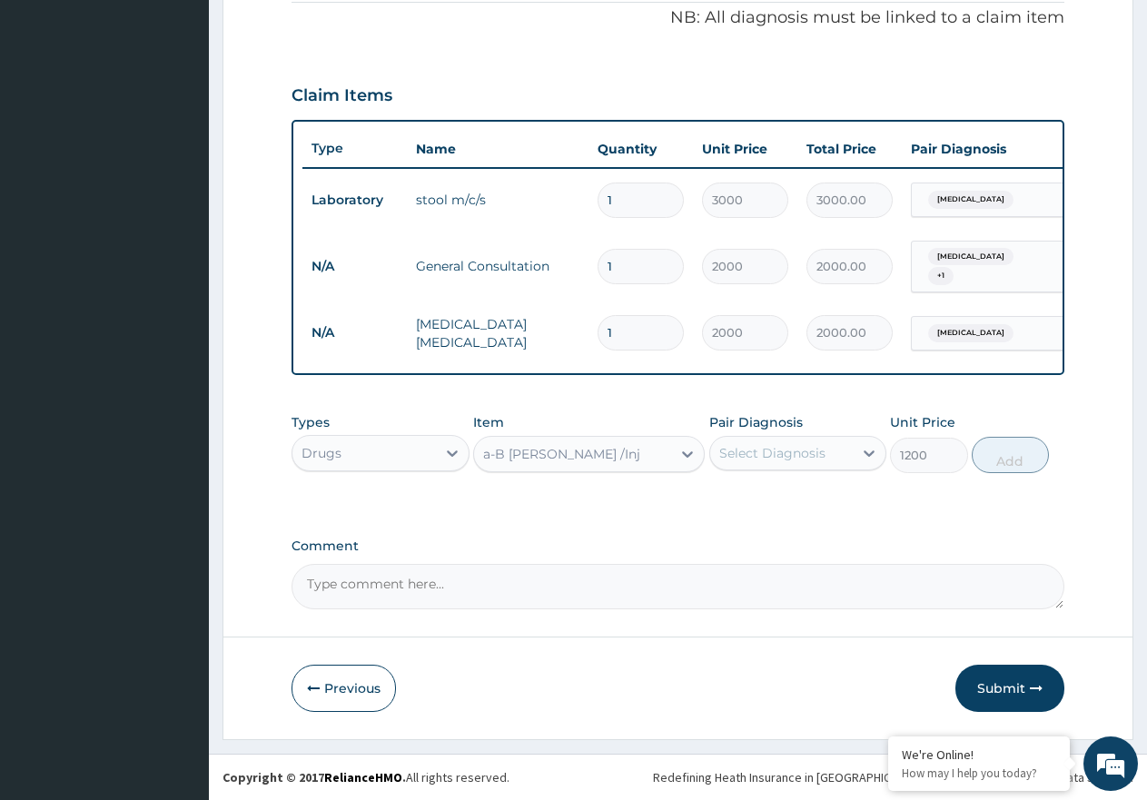
click at [765, 461] on div "Select Diagnosis" at bounding box center [772, 453] width 106 height 18
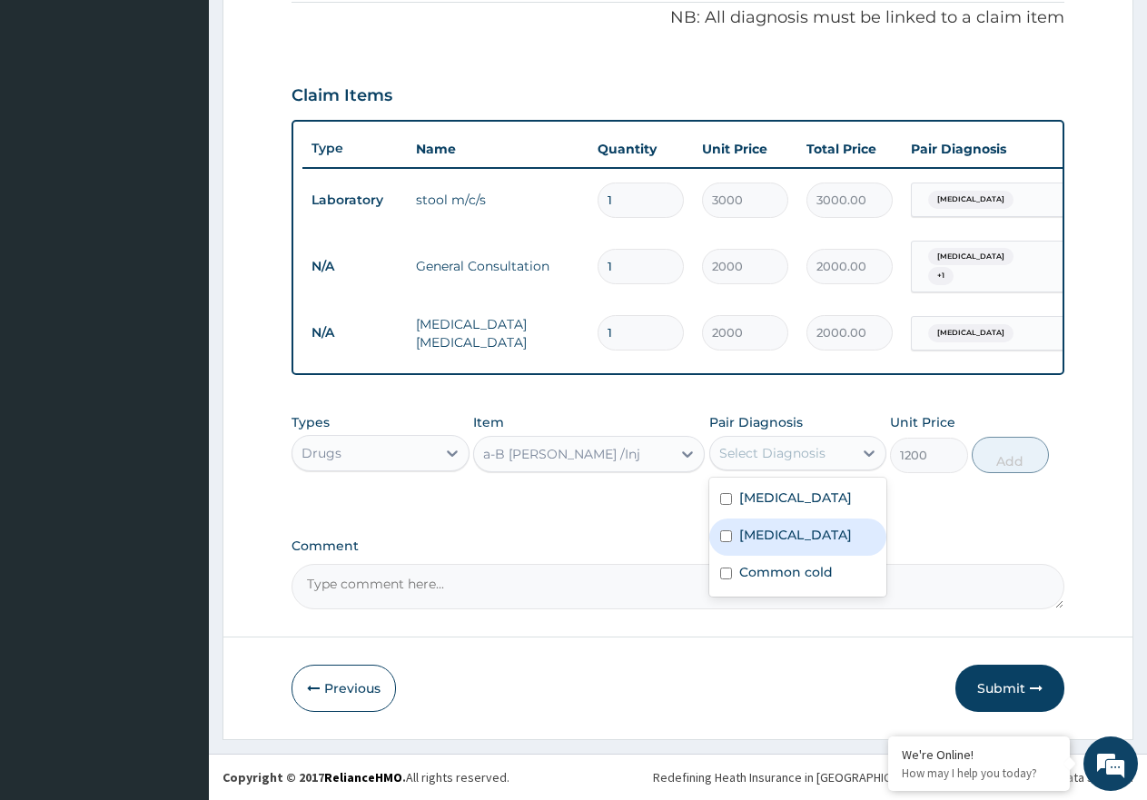
click at [770, 546] on div "Malaria" at bounding box center [798, 537] width 178 height 37
checkbox input "true"
click at [1025, 446] on button "Add" at bounding box center [1010, 455] width 77 height 36
type input "0"
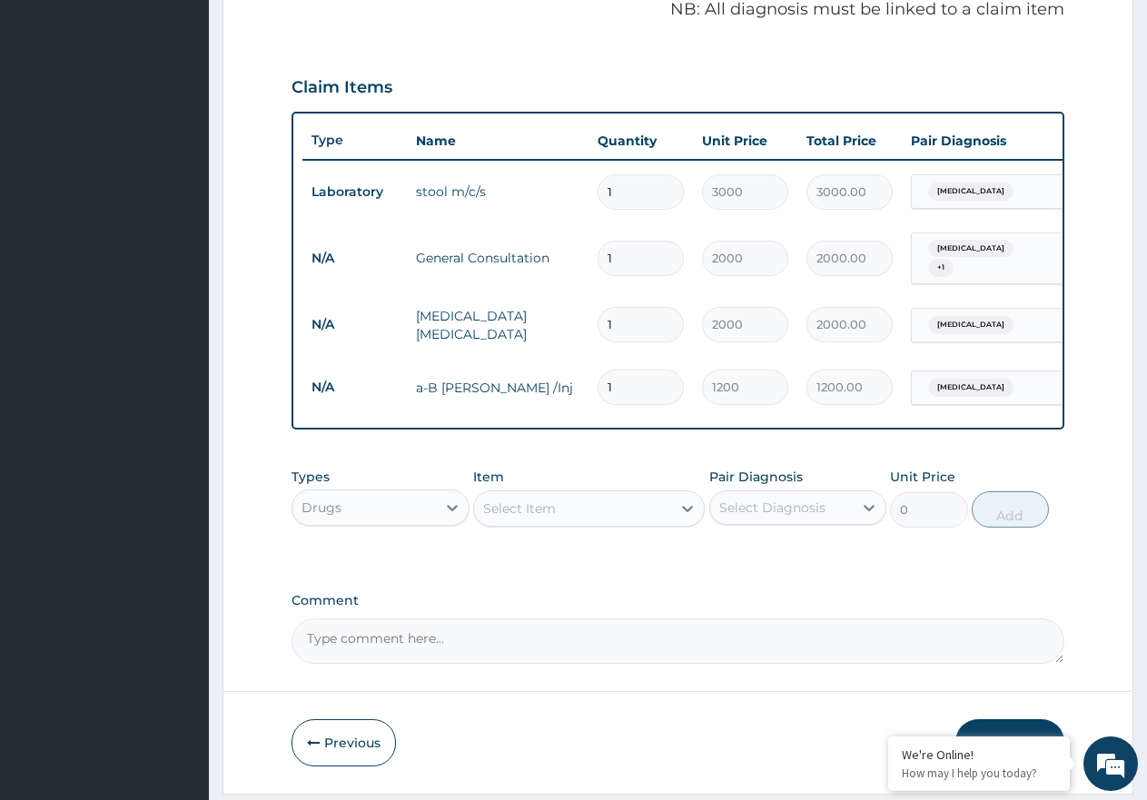
type input "0.00"
type input "3"
type input "3600.00"
type input "3"
click at [597, 521] on div "Select Item" at bounding box center [572, 508] width 197 height 29
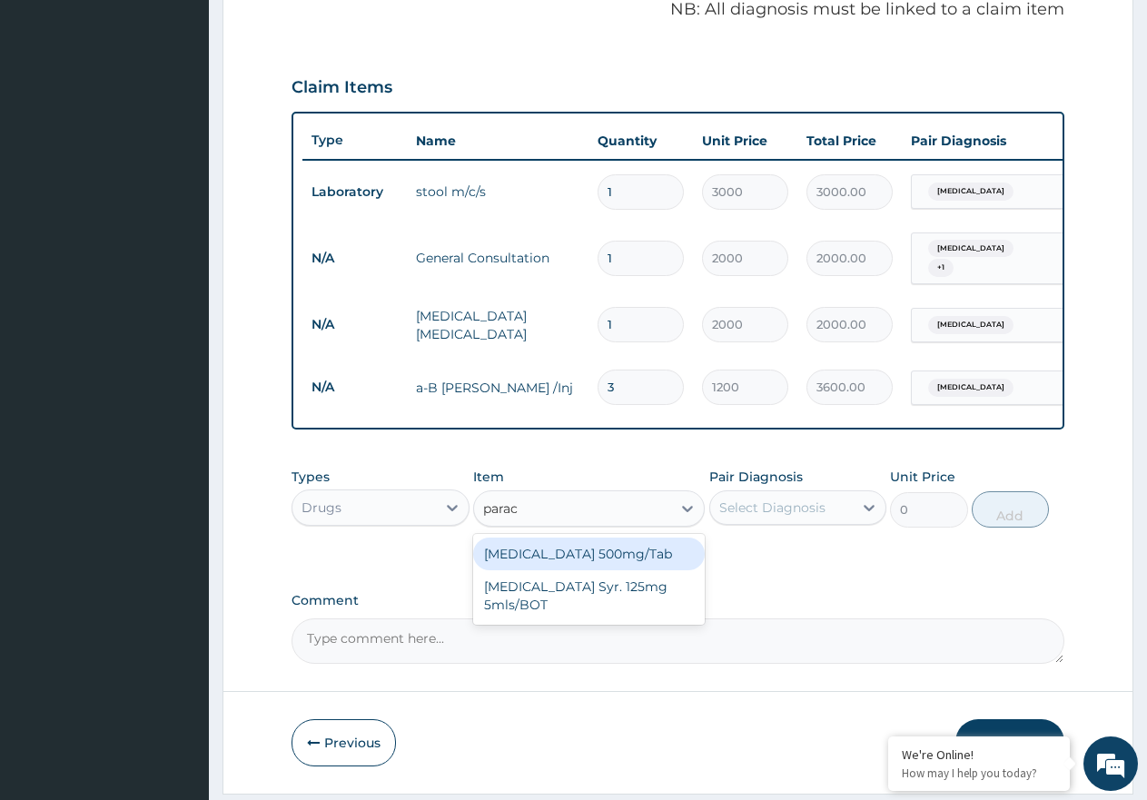
type input "parace"
click at [594, 551] on div "Paracetamol 500mg/Tab" at bounding box center [589, 554] width 232 height 33
type input "9"
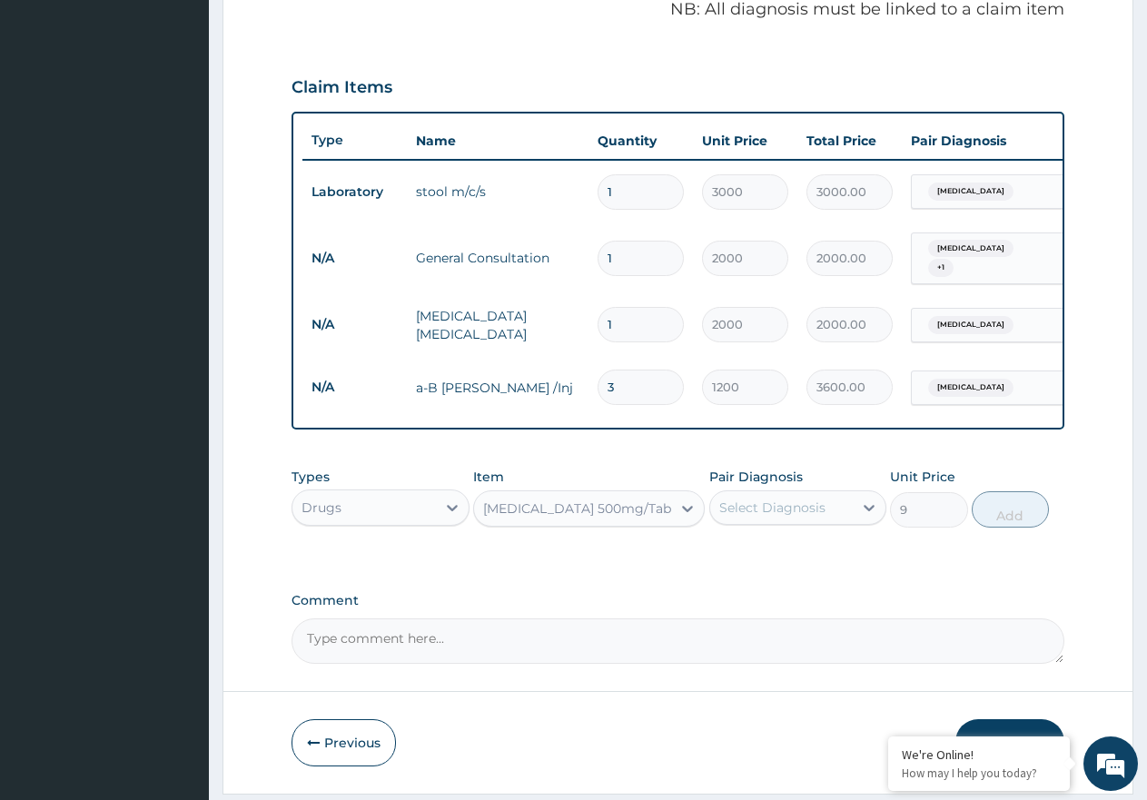
click at [825, 519] on div "Select Diagnosis" at bounding box center [781, 507] width 143 height 29
click at [797, 607] on div "Malaria" at bounding box center [798, 591] width 178 height 37
checkbox input "true"
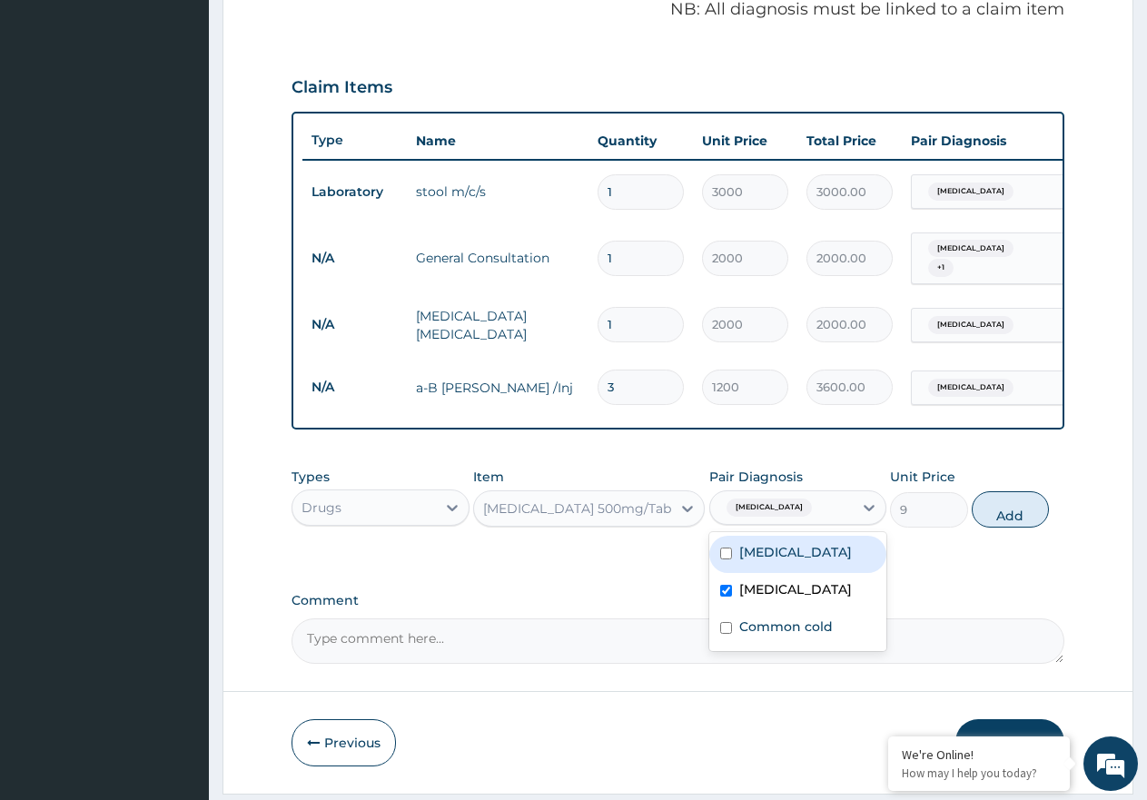
click at [830, 564] on div "Typhoid fever" at bounding box center [798, 554] width 178 height 37
checkbox input "true"
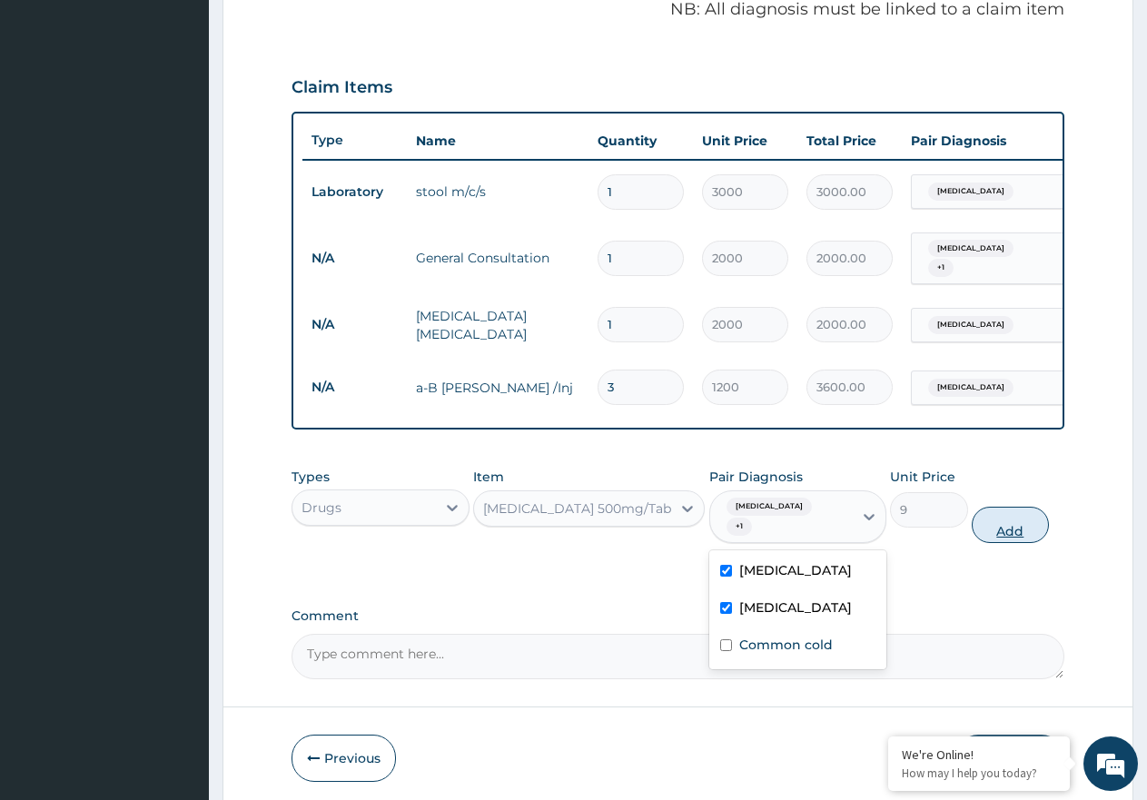
click at [1021, 511] on button "Add" at bounding box center [1010, 525] width 77 height 36
type input "0"
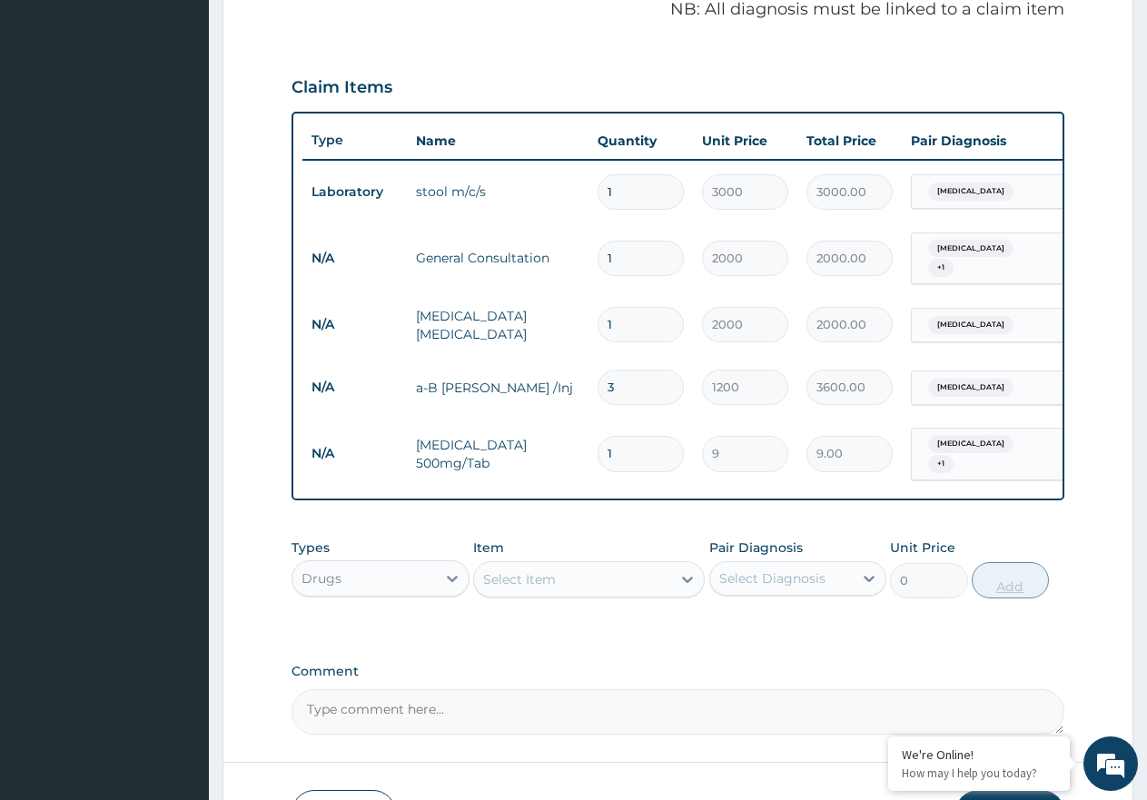
type input "0.00"
type input "3"
type input "27.00"
type input "30"
type input "270.00"
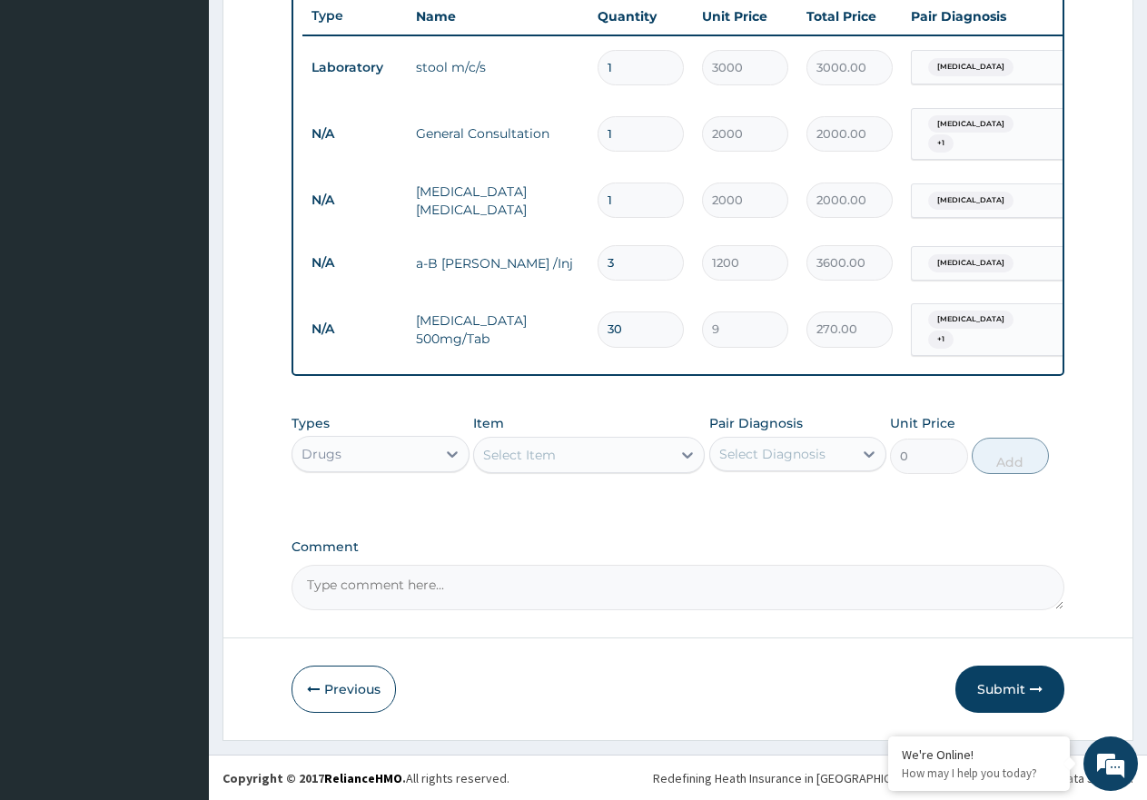
scroll to position [689, 0]
type input "30"
click at [638, 455] on div "Select Item" at bounding box center [572, 454] width 197 height 29
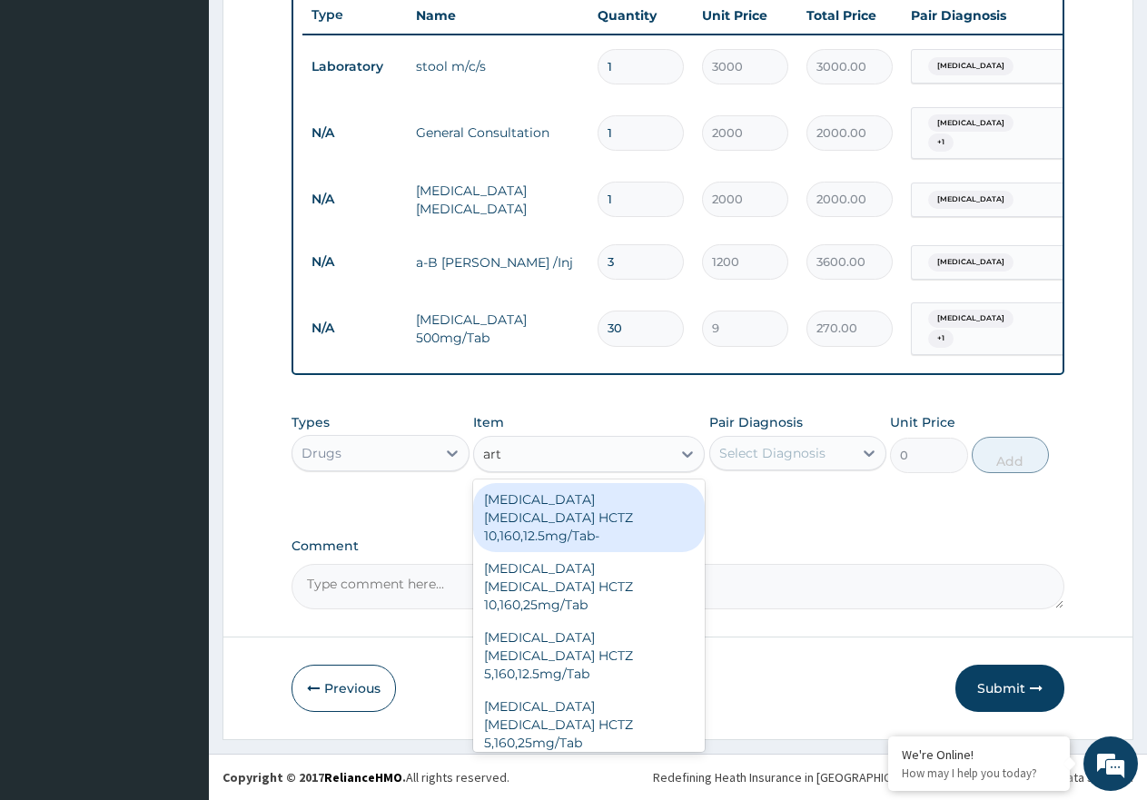
type input "arte"
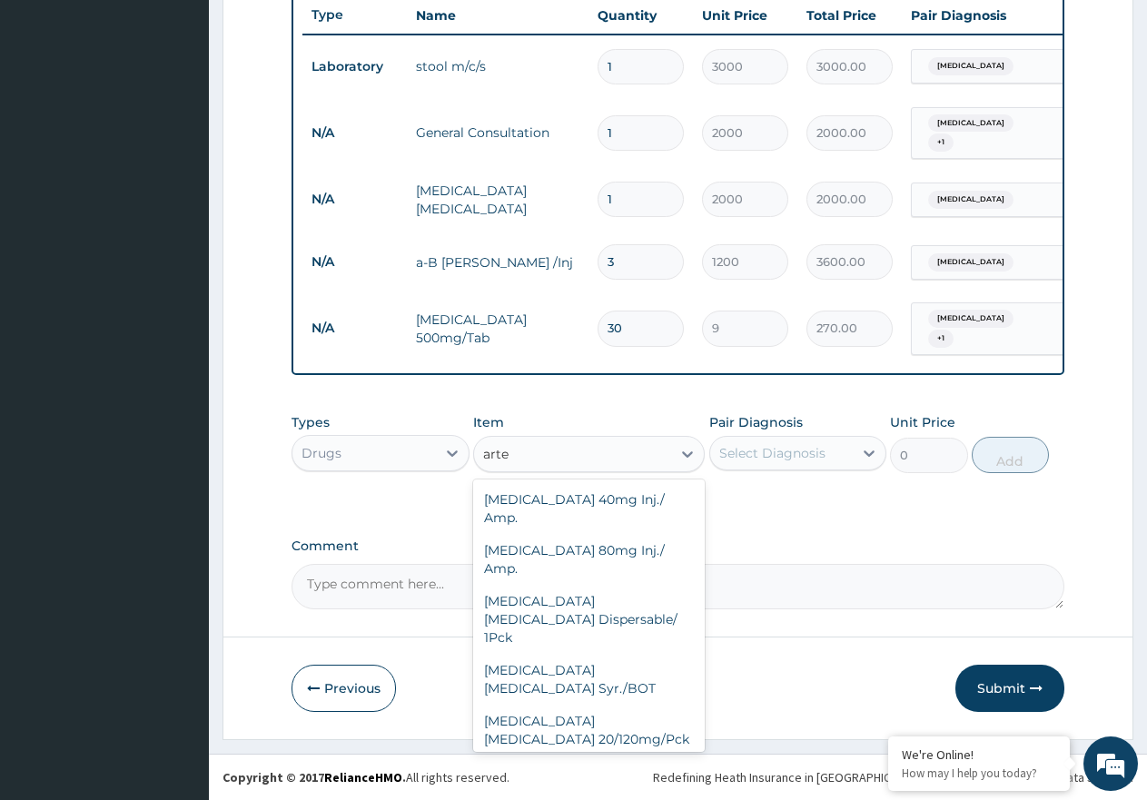
click at [598, 756] on div "Artemether Lumefantrine 80/480mg/Pck" at bounding box center [589, 781] width 232 height 51
type input "1500"
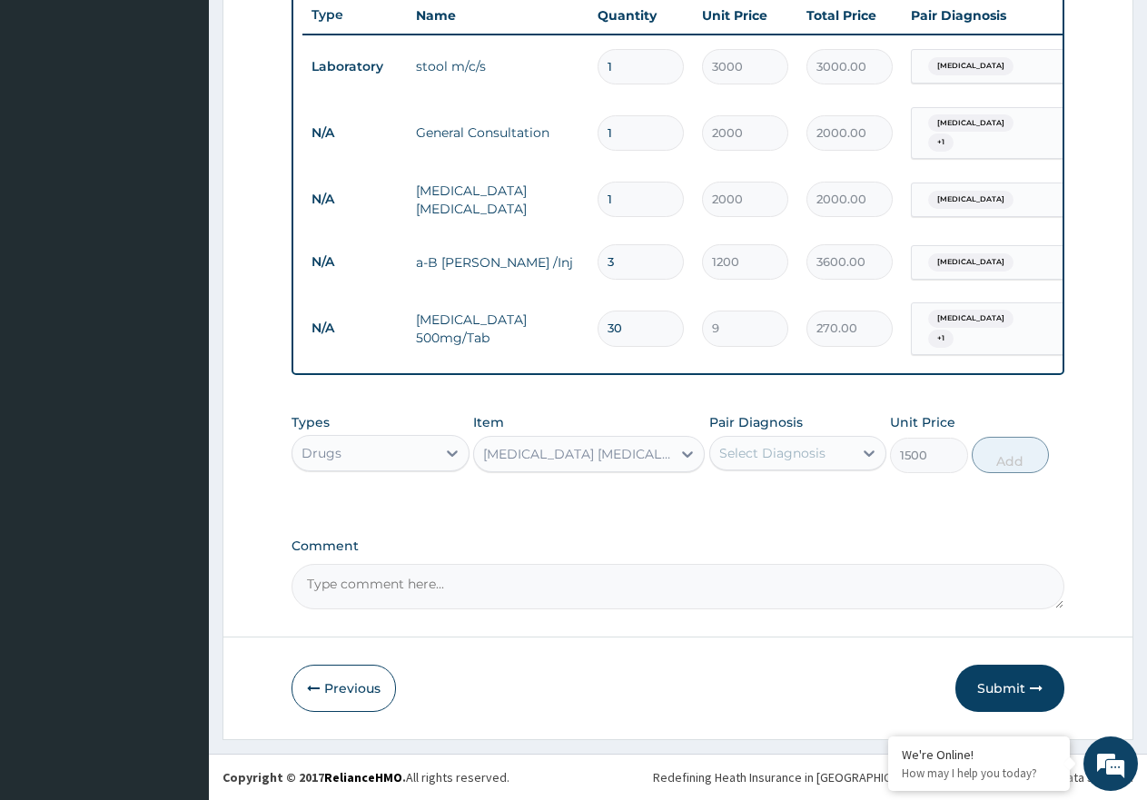
click at [810, 451] on div "Select Diagnosis" at bounding box center [772, 453] width 106 height 18
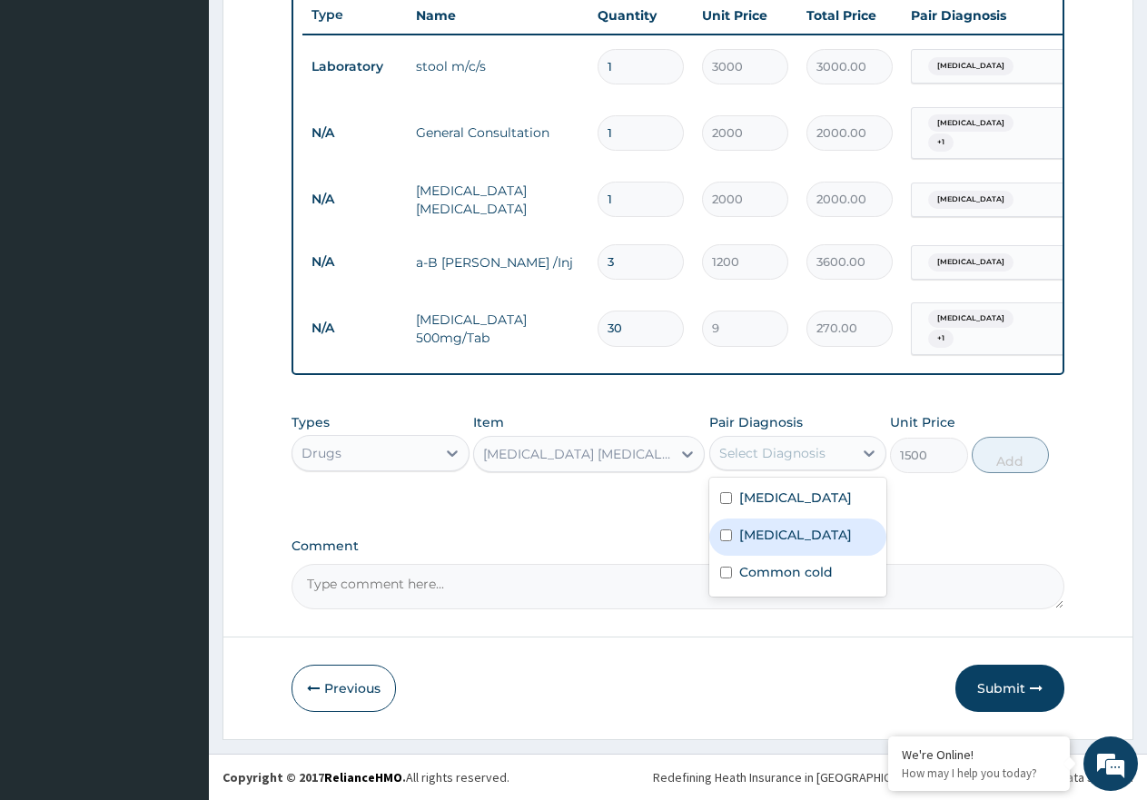
drag, startPoint x: 805, startPoint y: 541, endPoint x: 1002, endPoint y: 490, distance: 203.5
click at [819, 536] on div "Malaria" at bounding box center [798, 537] width 178 height 37
checkbox input "true"
drag, startPoint x: 1026, startPoint y: 457, endPoint x: 769, endPoint y: 467, distance: 257.2
click at [1024, 457] on button "Add" at bounding box center [1010, 455] width 77 height 36
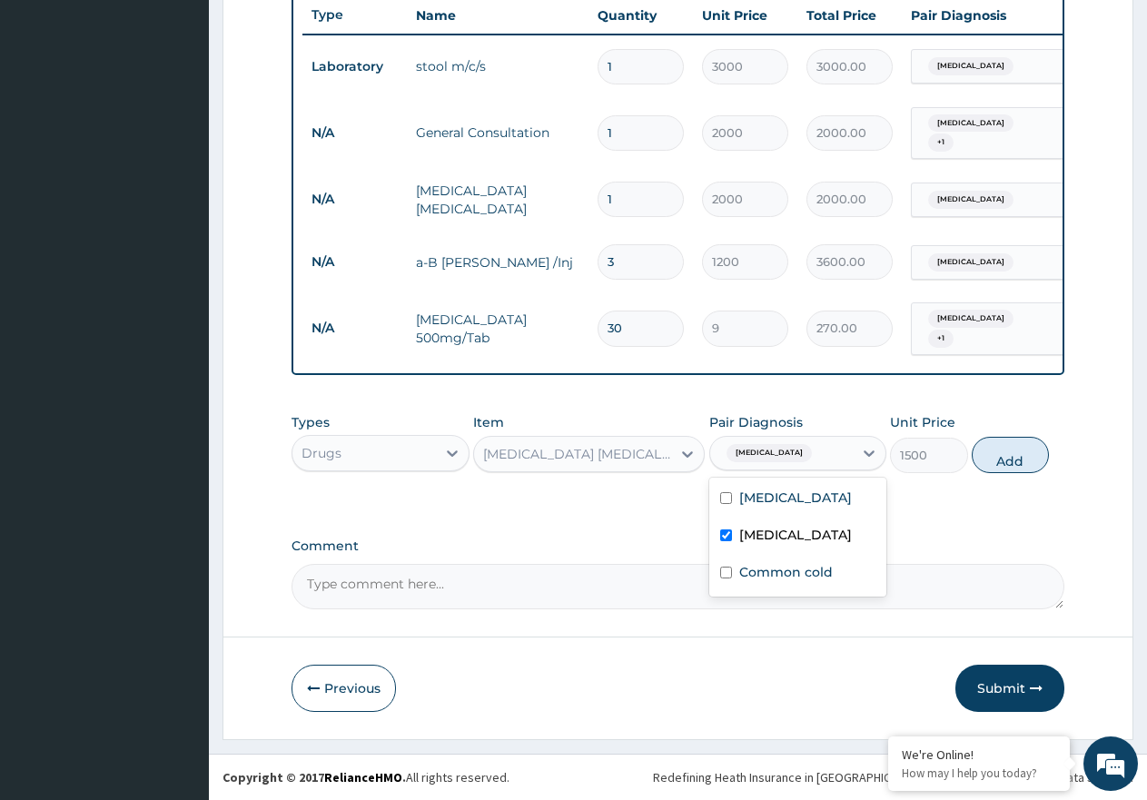
type input "0"
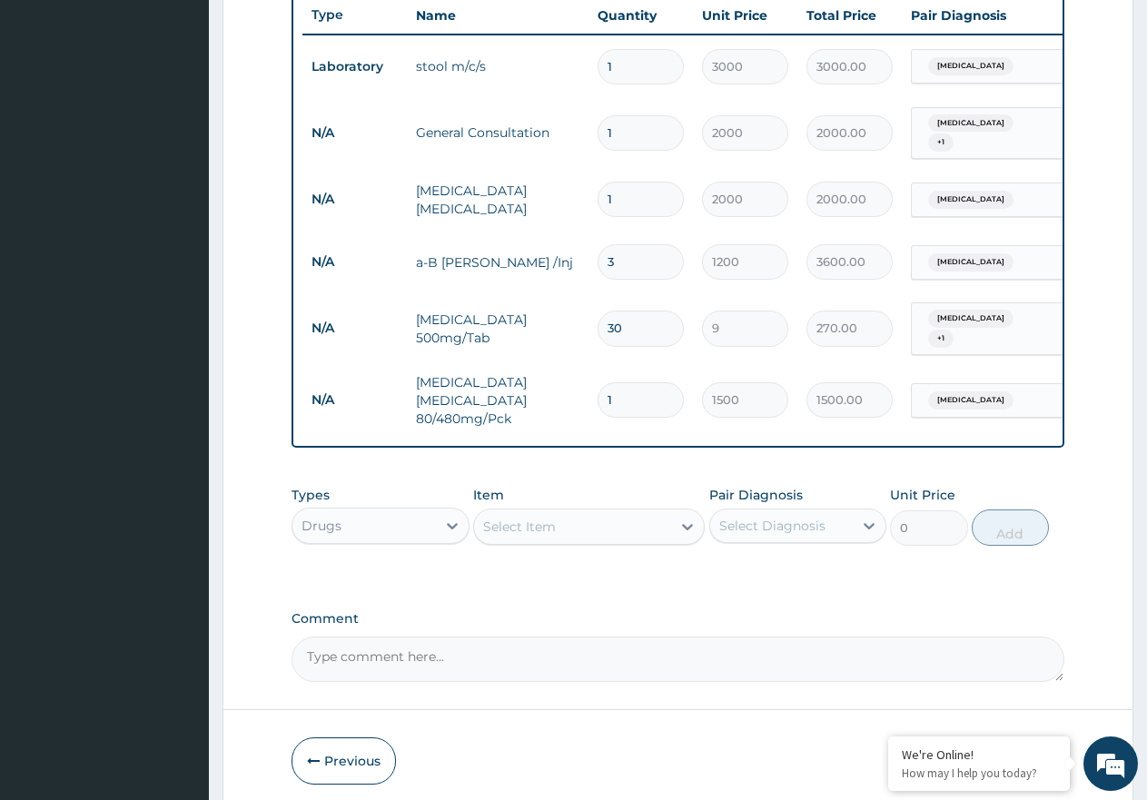
click at [633, 521] on div "Select Item" at bounding box center [572, 526] width 197 height 29
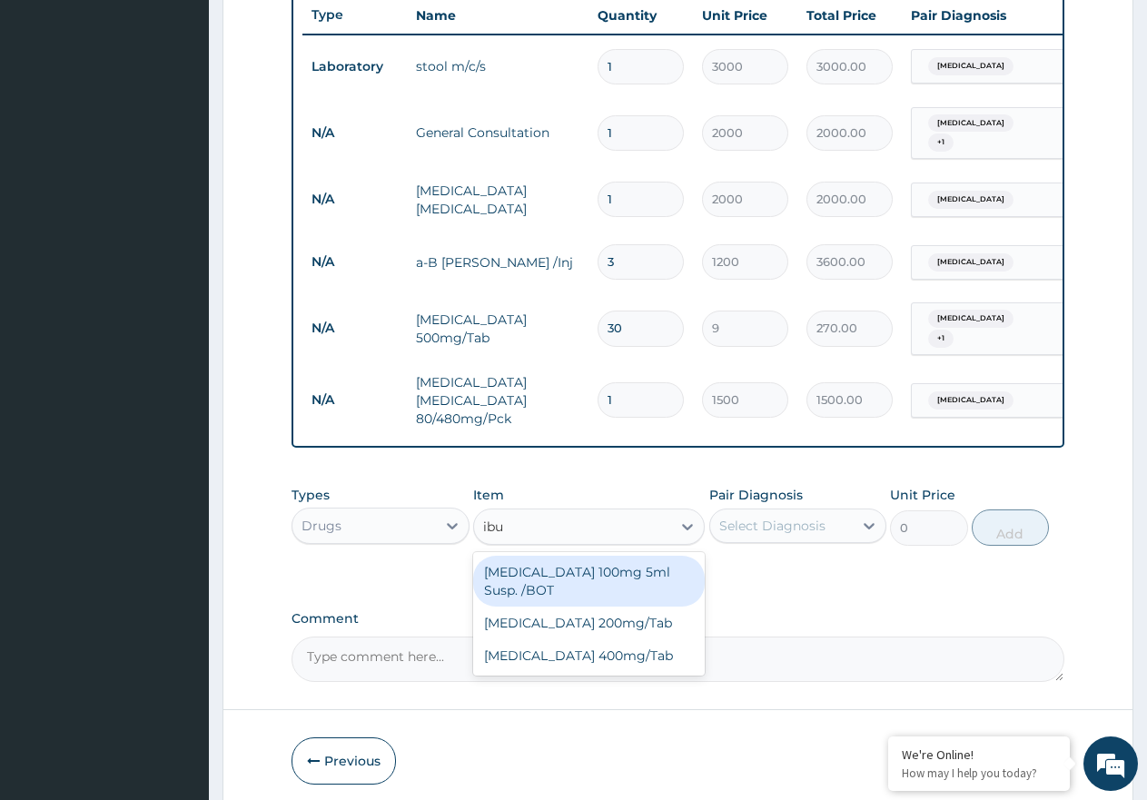
type input "ibup"
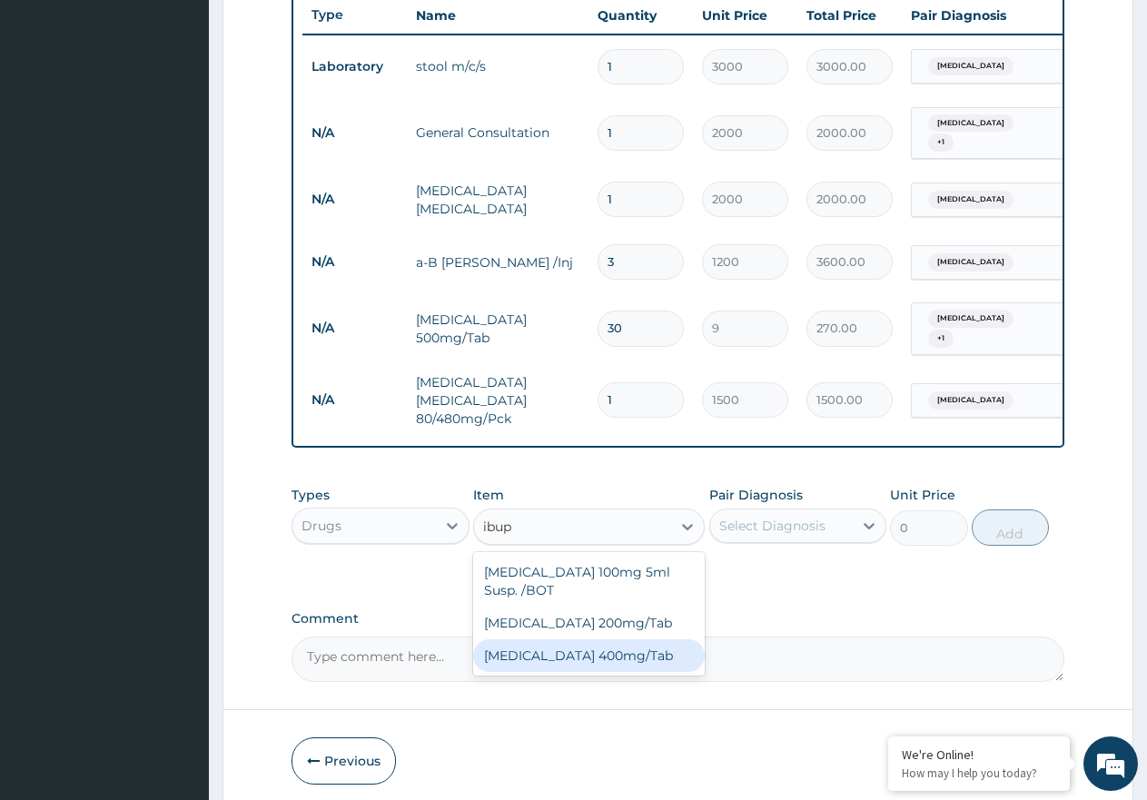
click at [585, 645] on div "Ibuprofen 400mg/Tab" at bounding box center [589, 655] width 232 height 33
type input "25"
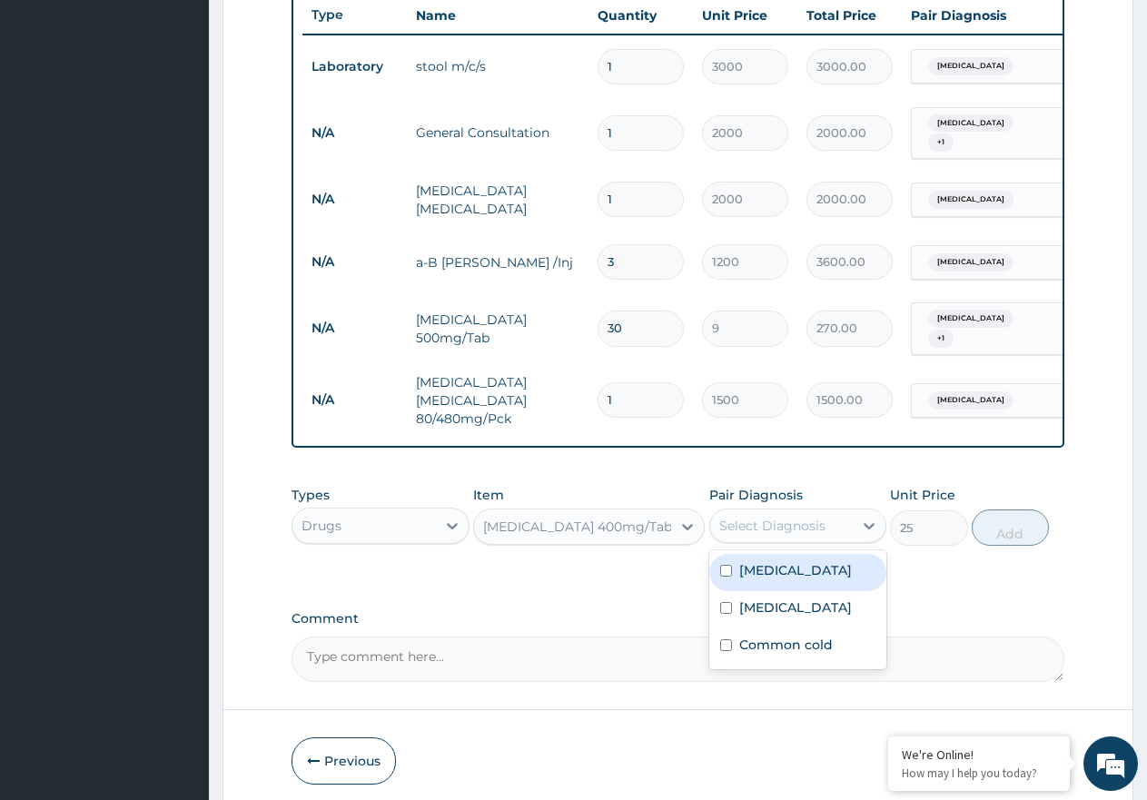
click at [833, 518] on div "Select Diagnosis" at bounding box center [781, 525] width 143 height 29
drag, startPoint x: 803, startPoint y: 571, endPoint x: 780, endPoint y: 617, distance: 50.8
click at [798, 587] on div "Typhoid fever" at bounding box center [798, 572] width 178 height 37
checkbox input "true"
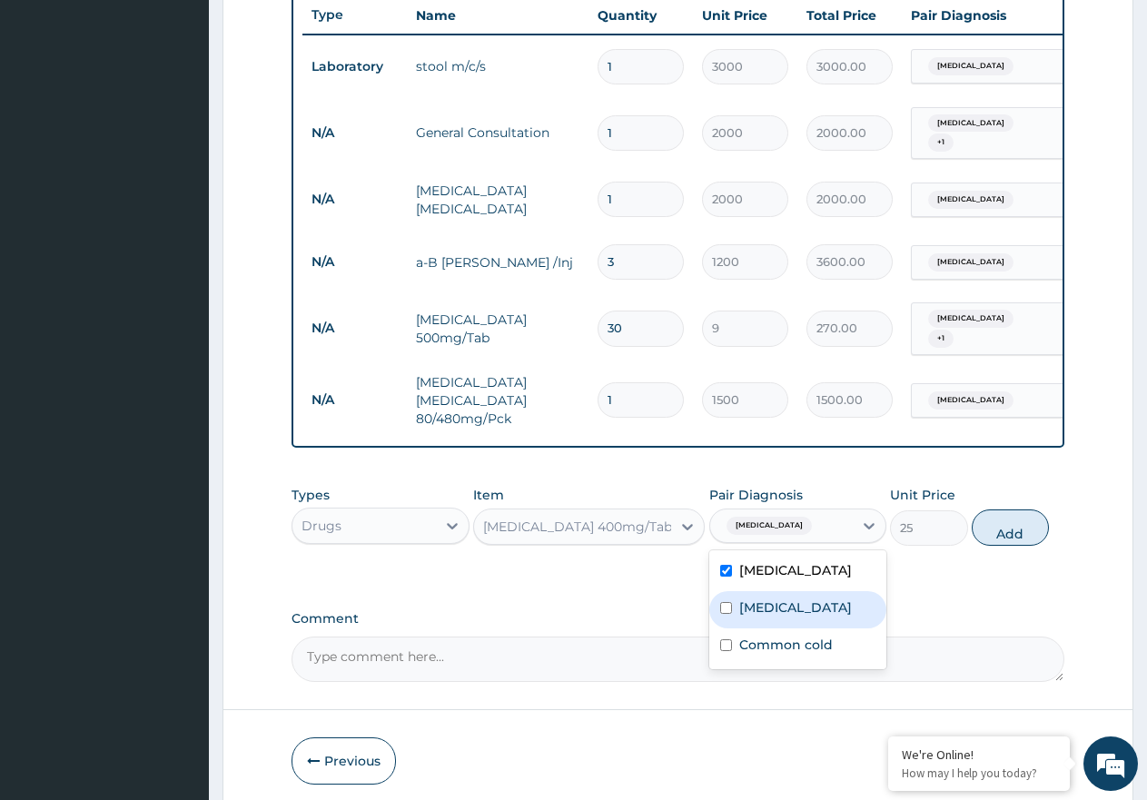
click at [783, 608] on label "Malaria" at bounding box center [795, 607] width 113 height 18
checkbox input "true"
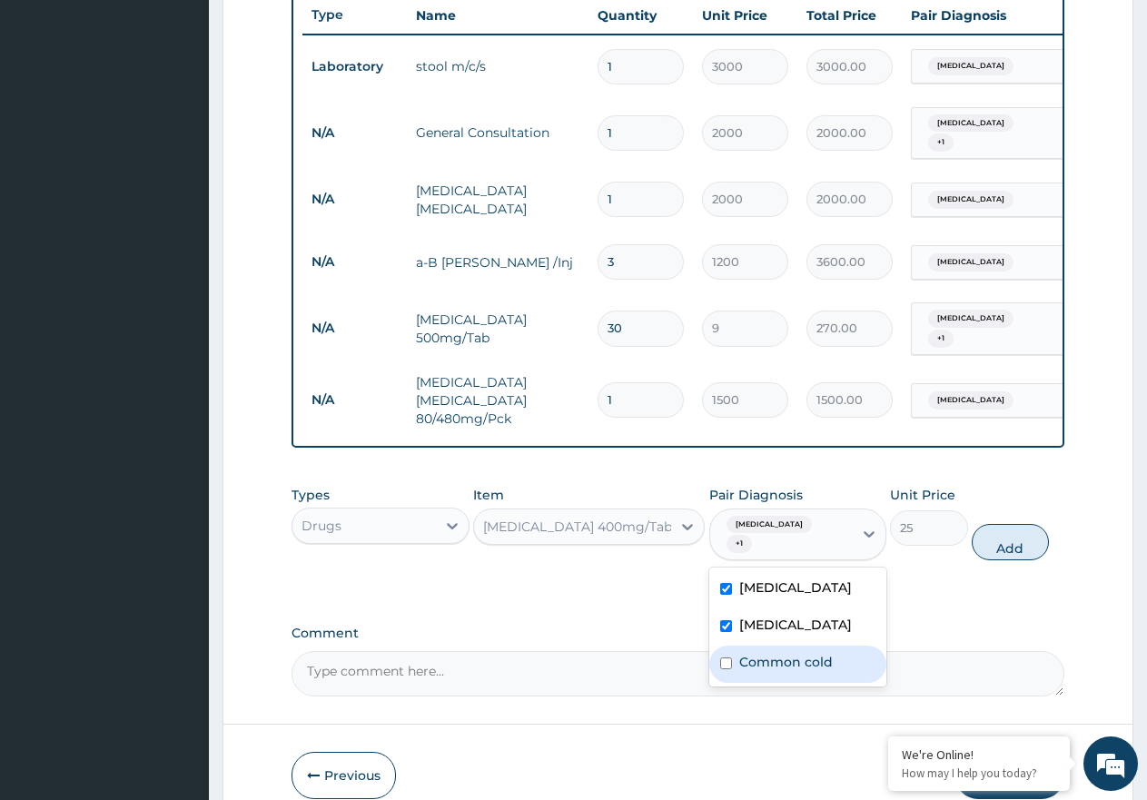
drag, startPoint x: 774, startPoint y: 655, endPoint x: 862, endPoint y: 615, distance: 96.7
click at [774, 654] on div "Common cold" at bounding box center [798, 664] width 178 height 37
checkbox input "true"
click at [1006, 537] on button "Add" at bounding box center [1010, 542] width 77 height 36
type input "0"
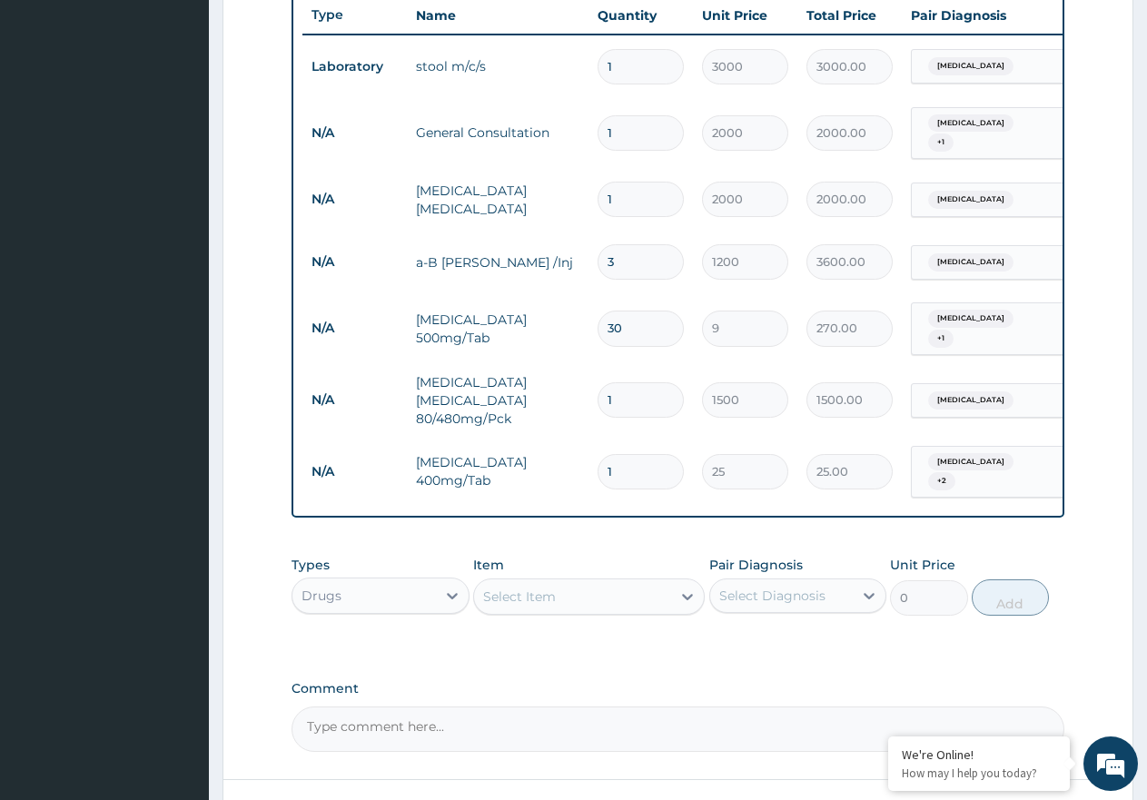
type input "10"
type input "250.00"
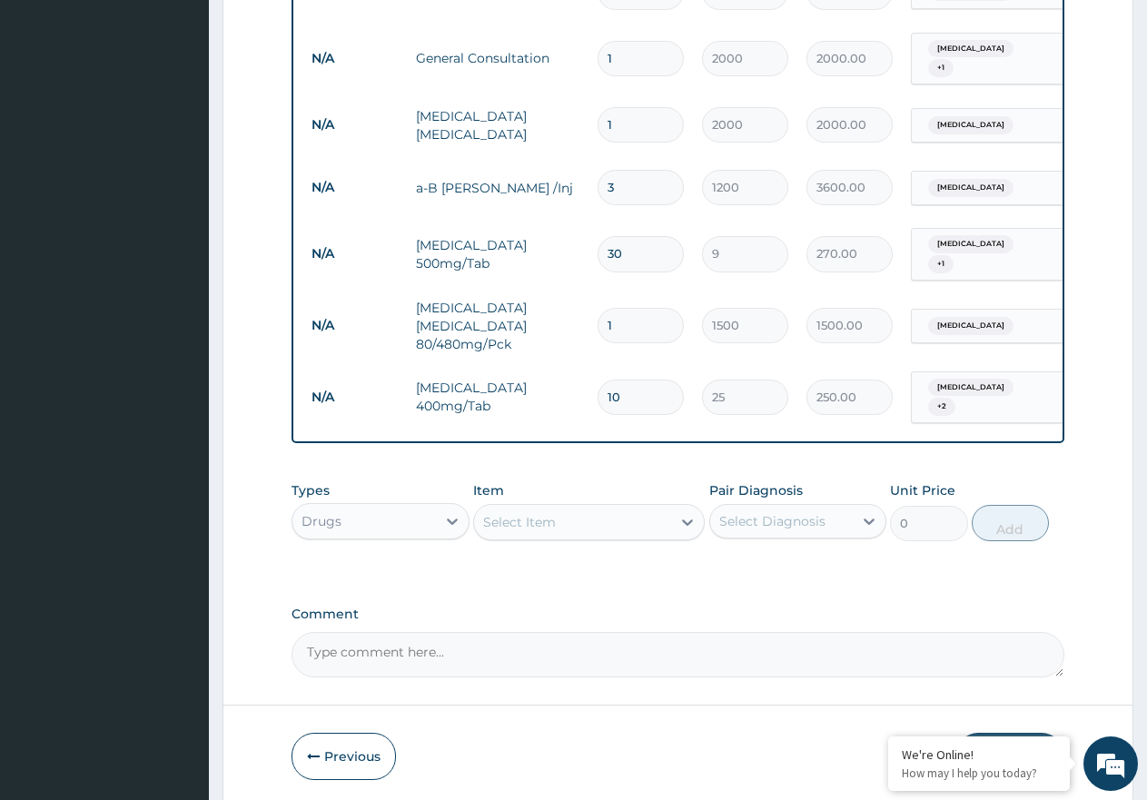
scroll to position [825, 0]
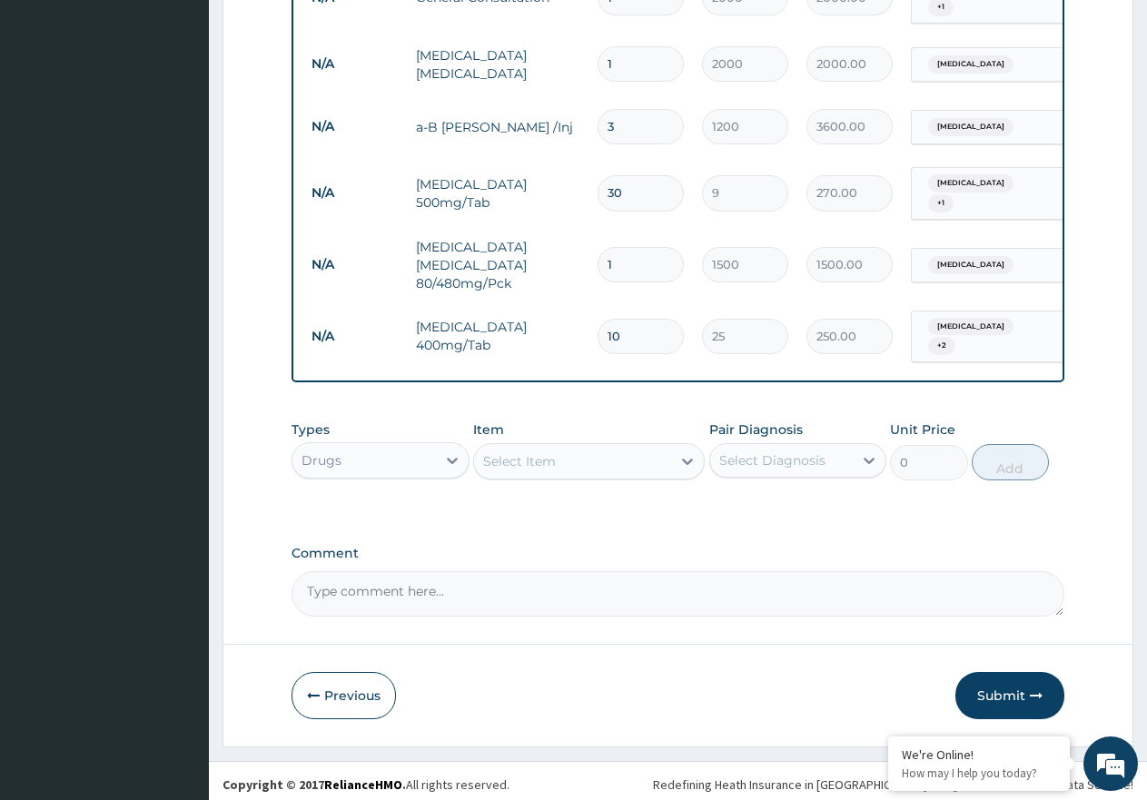
type input "10"
click at [660, 466] on div "Select Item" at bounding box center [572, 461] width 197 height 29
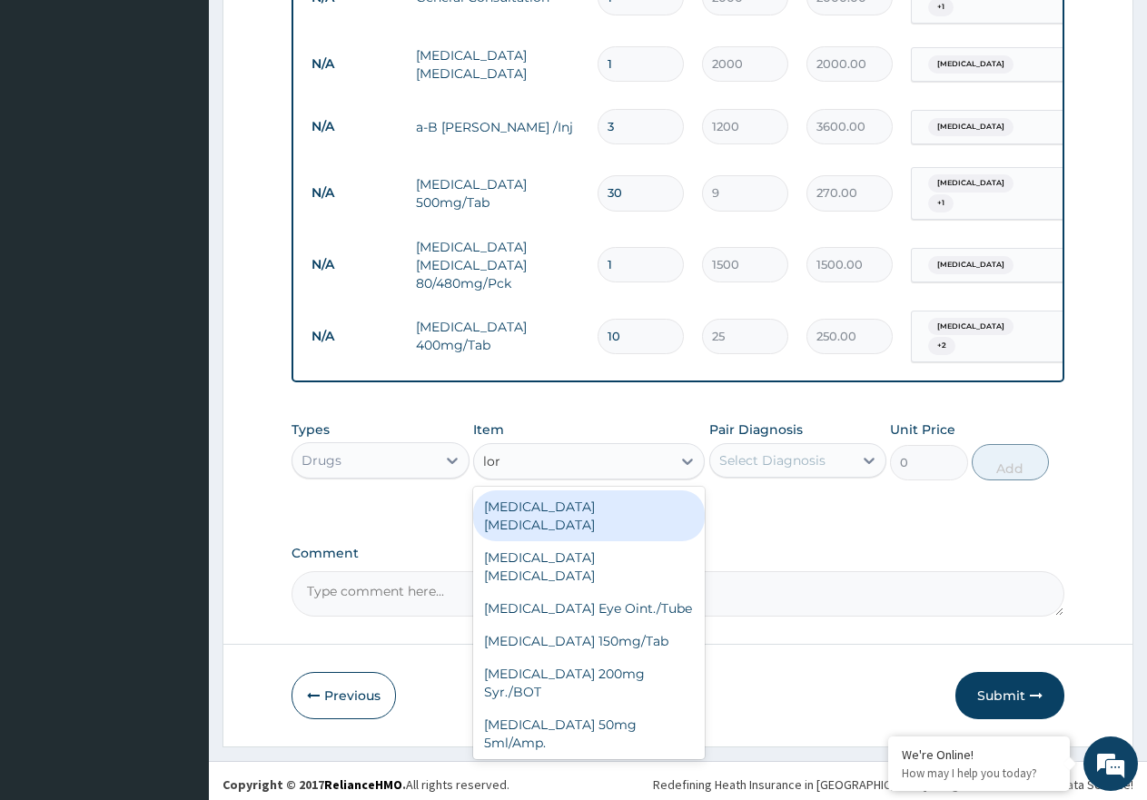
type input "lora"
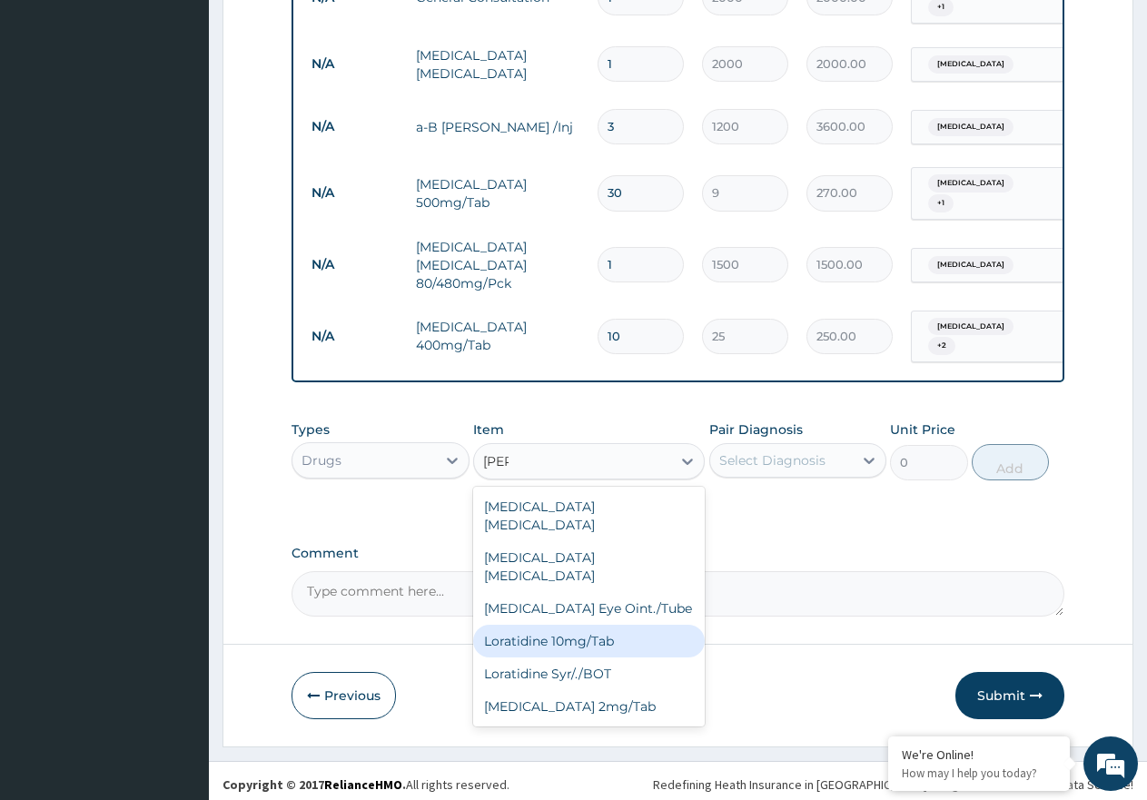
click at [578, 625] on div "Loratidine 10mg/Tab" at bounding box center [589, 641] width 232 height 33
type input "50"
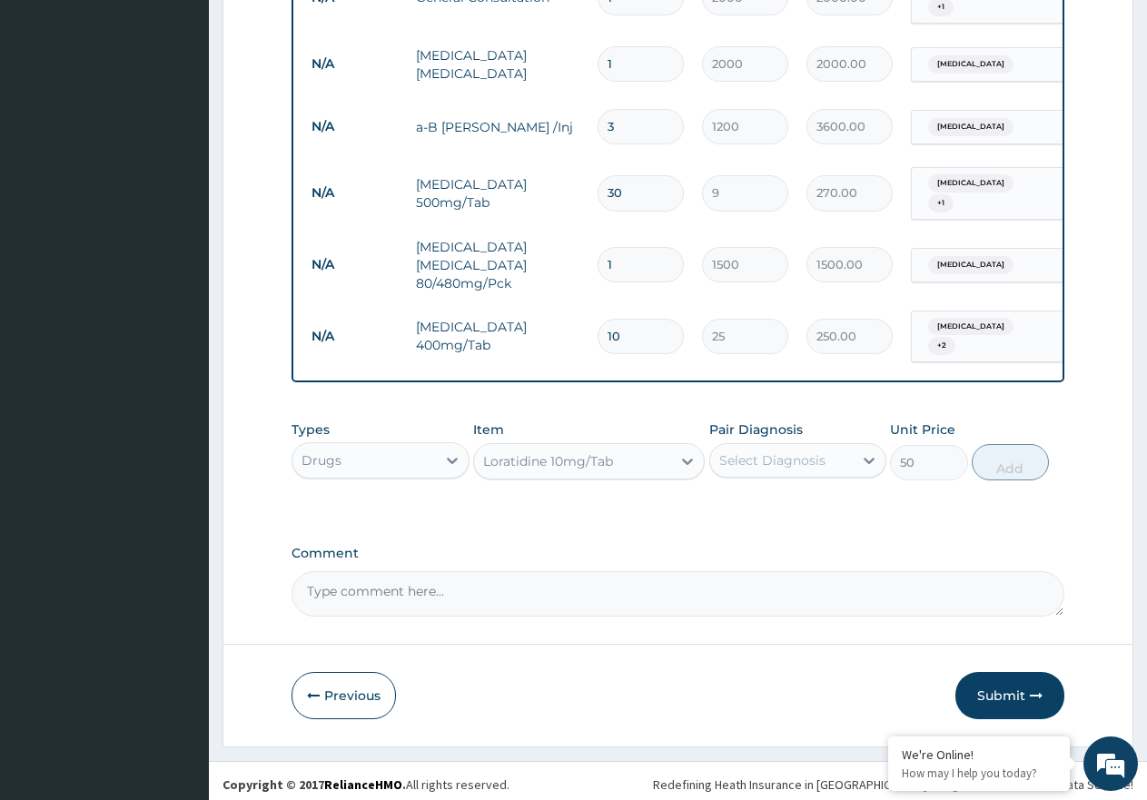
click at [787, 451] on div "Select Diagnosis" at bounding box center [772, 460] width 106 height 18
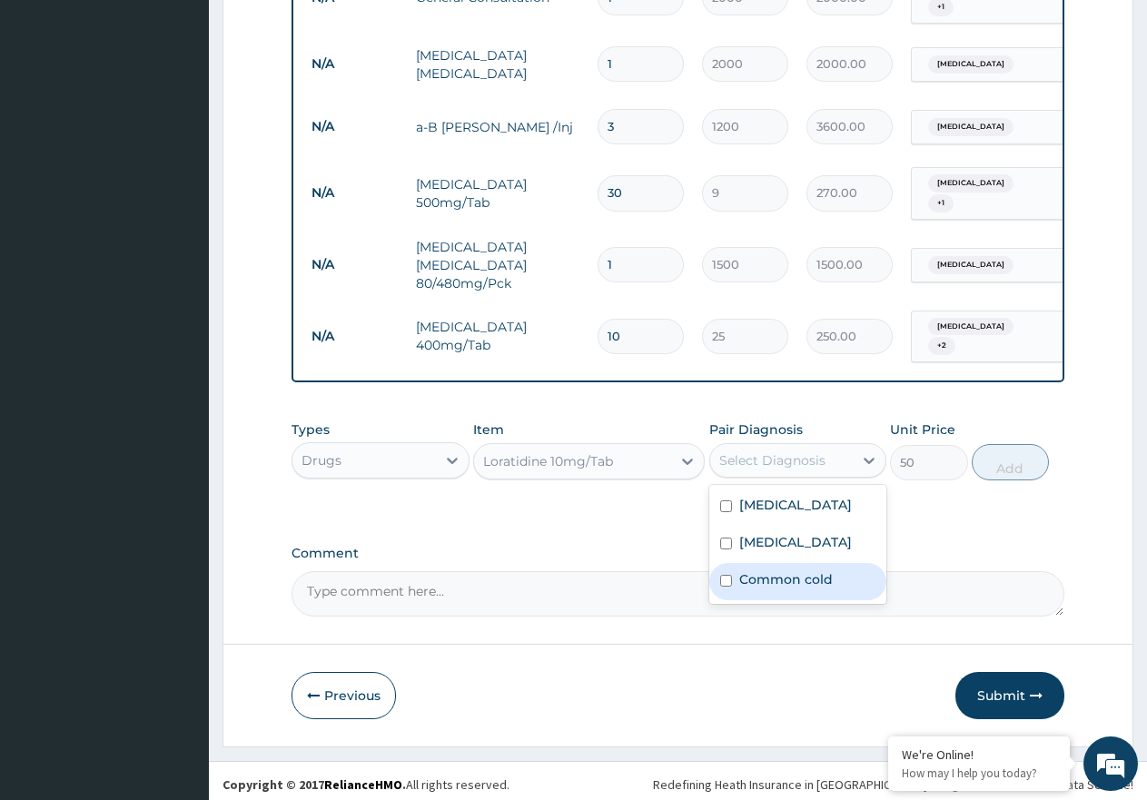
click at [760, 570] on label "Common cold" at bounding box center [786, 579] width 94 height 18
checkbox input "true"
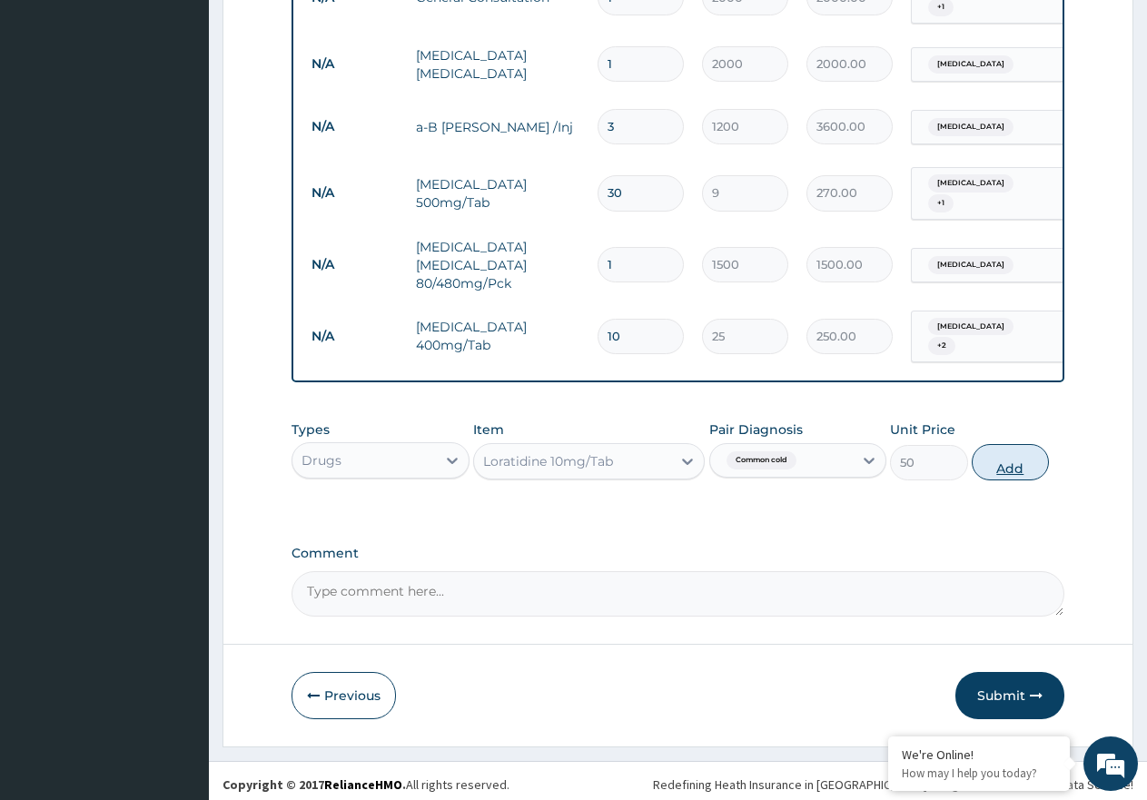
click at [991, 449] on button "Add" at bounding box center [1010, 462] width 77 height 36
type input "0"
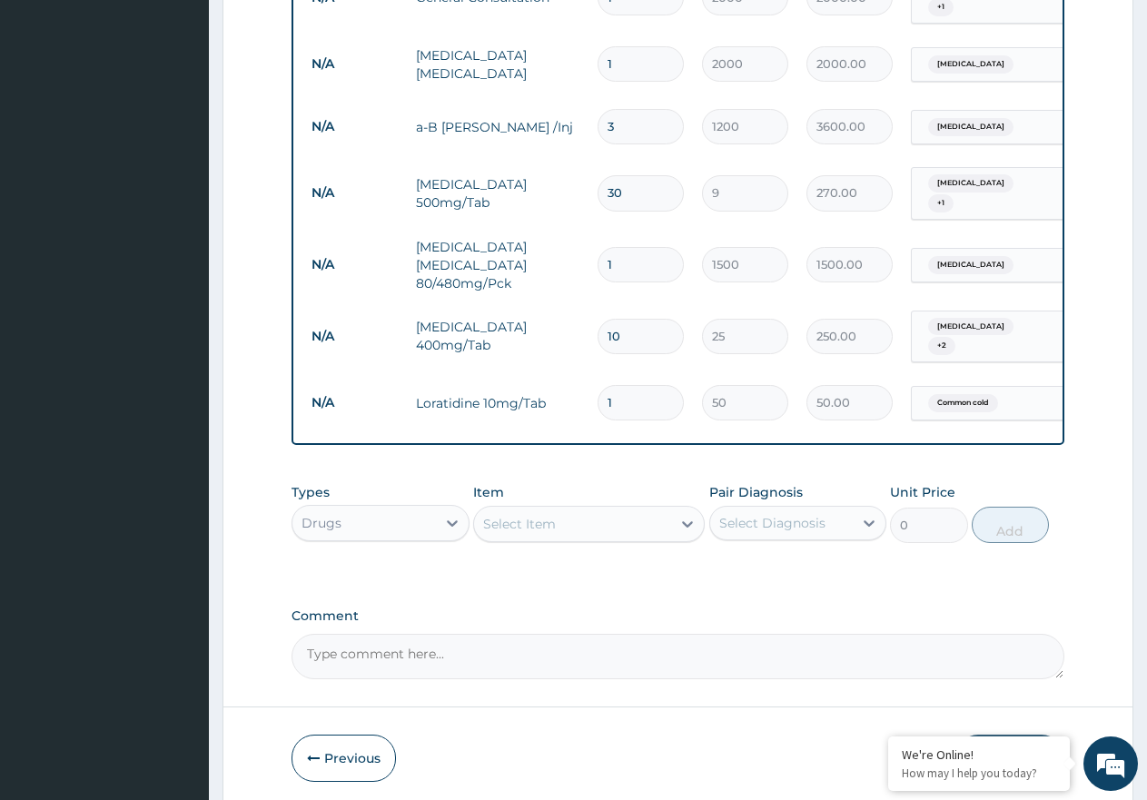
type input "10"
type input "500.00"
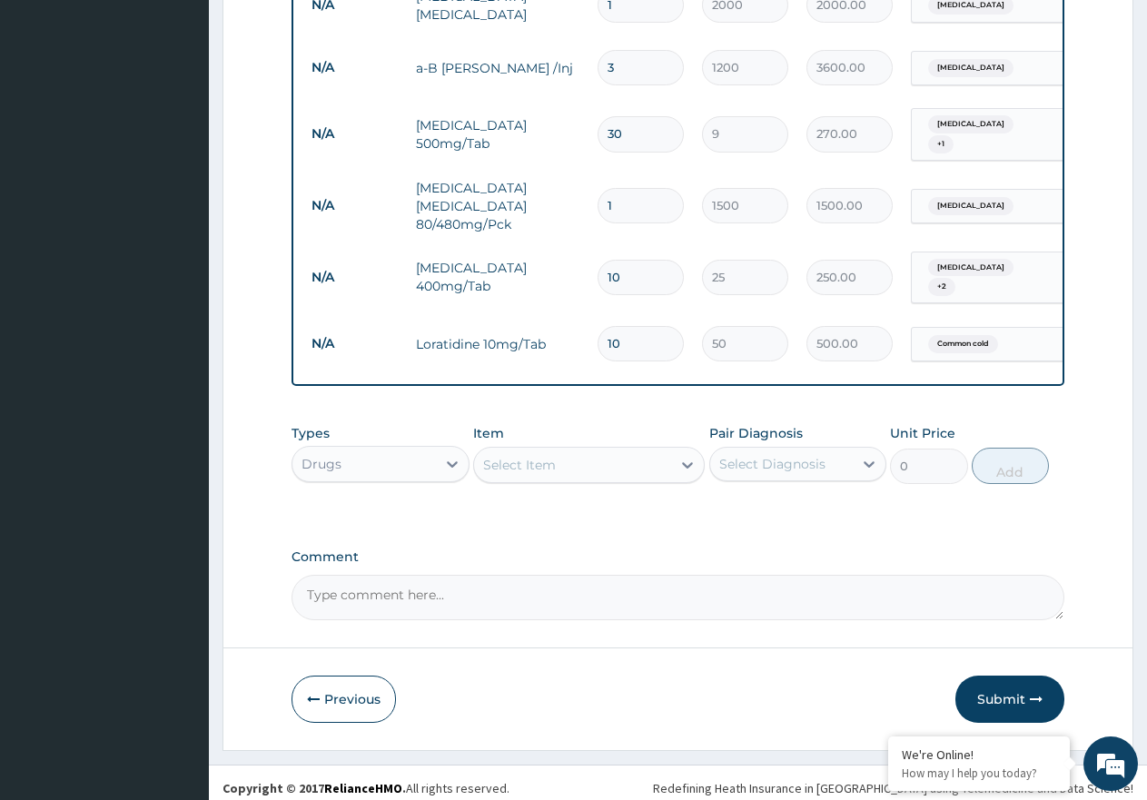
scroll to position [887, 0]
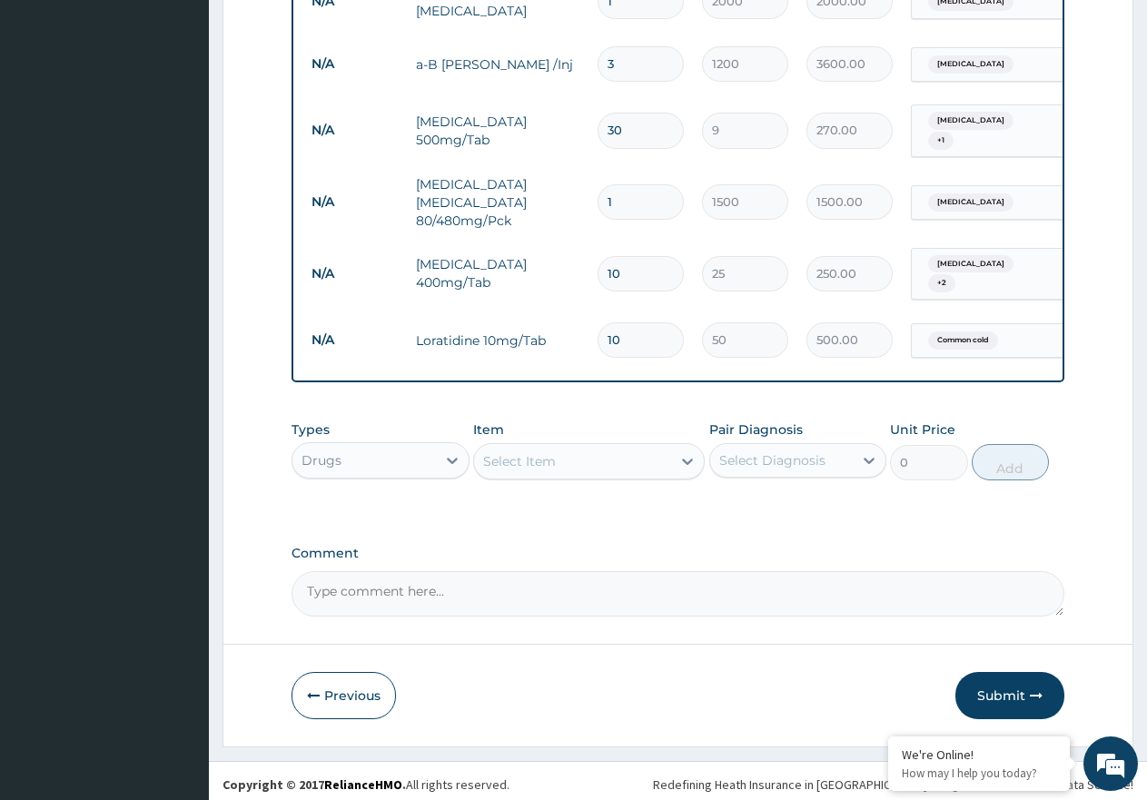
type input "10"
click at [608, 464] on div "Select Item" at bounding box center [572, 461] width 197 height 29
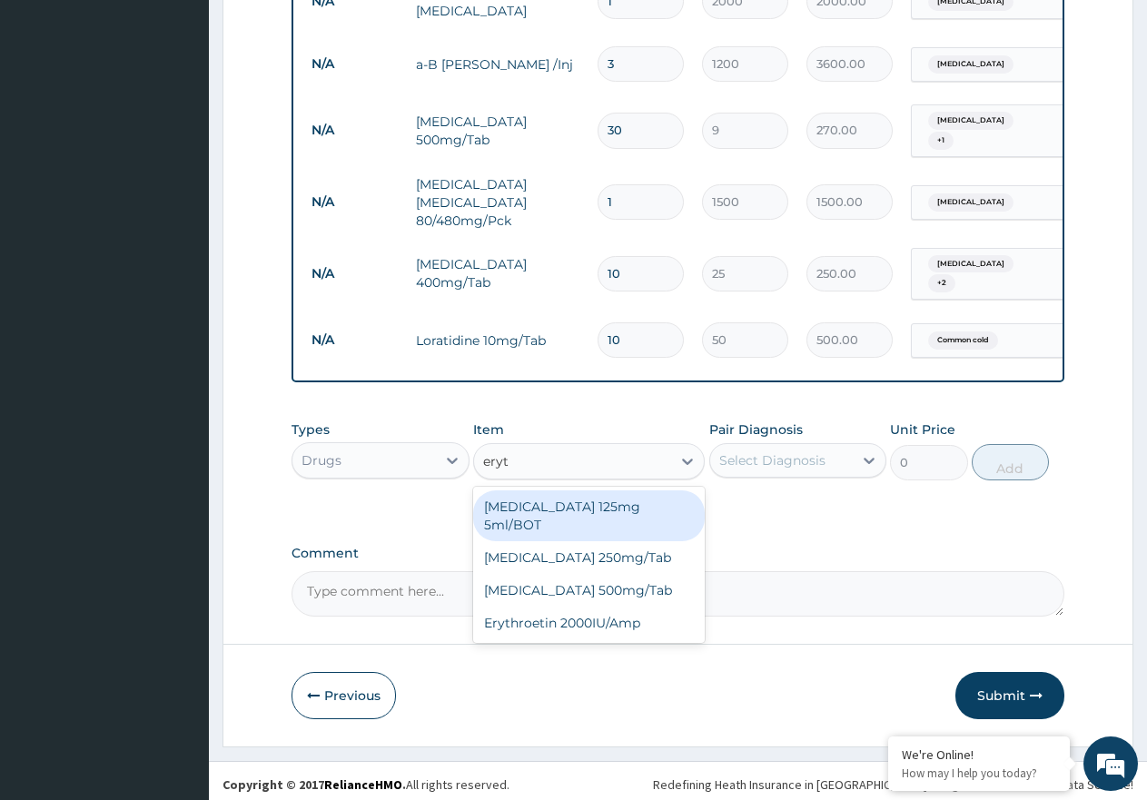
type input "eryth"
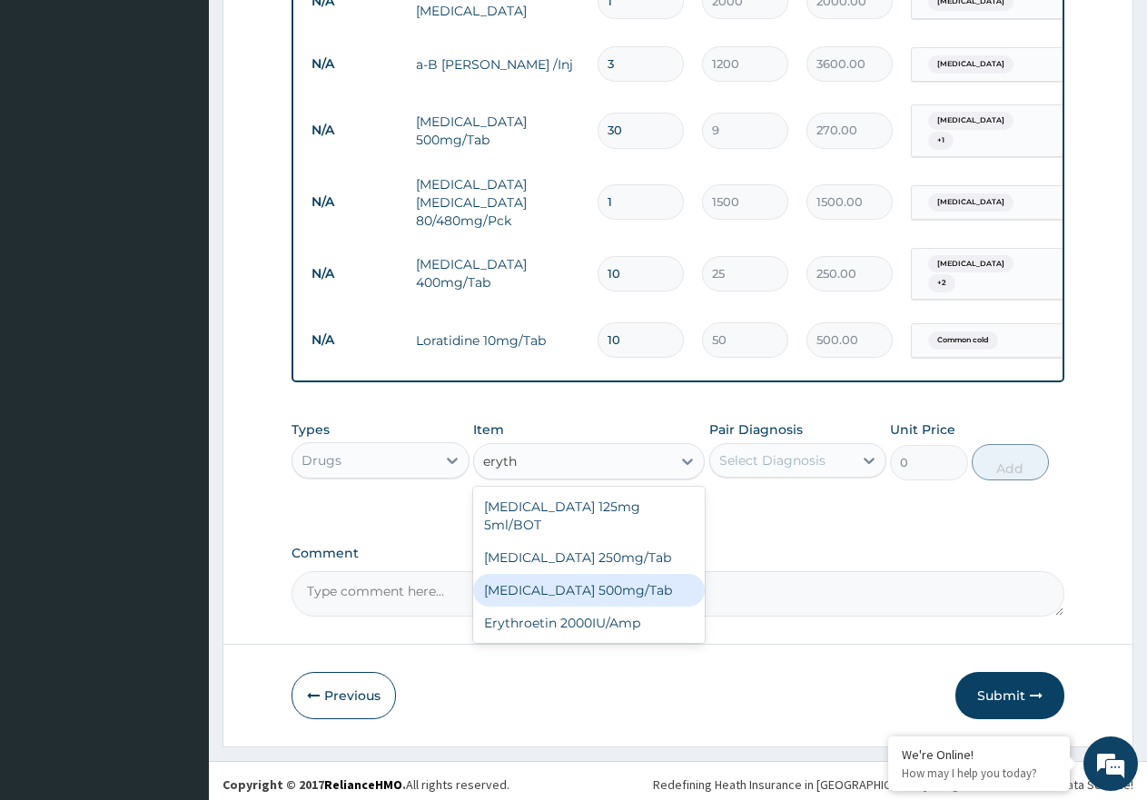
click at [602, 574] on div "Erythromycin 500mg/Tab" at bounding box center [589, 590] width 232 height 33
type input "80"
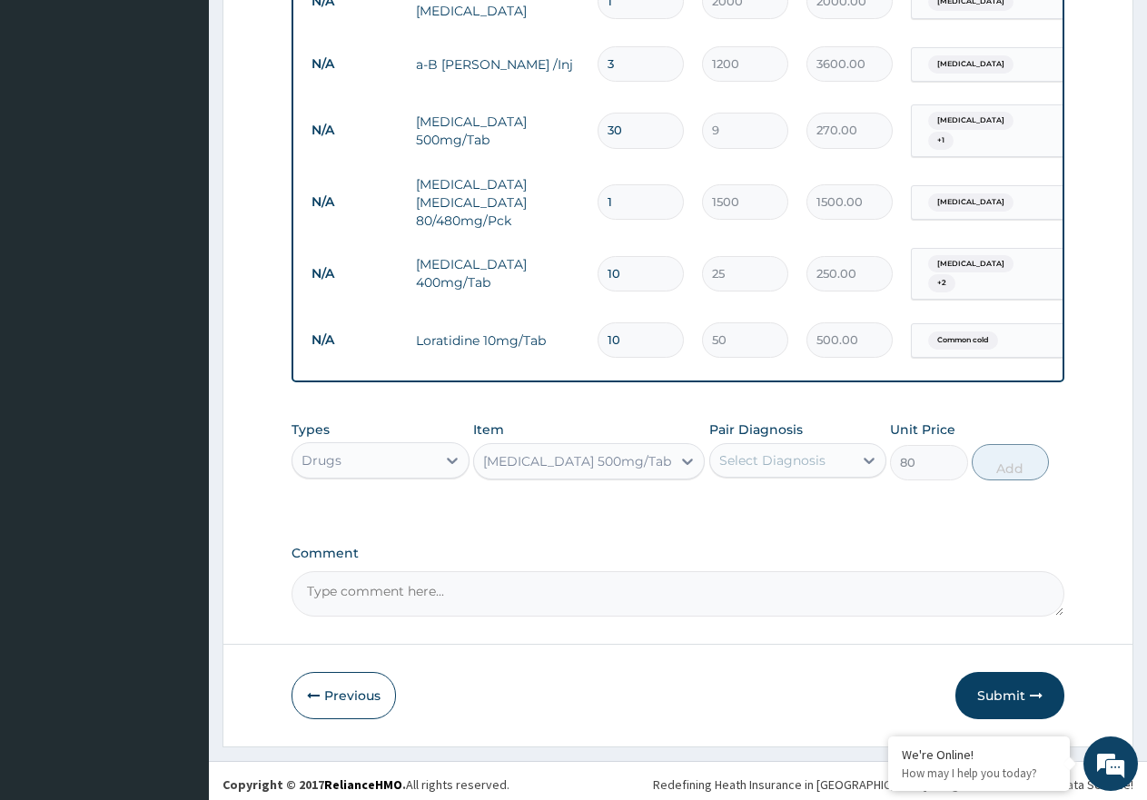
click at [840, 464] on div "Select Diagnosis" at bounding box center [781, 460] width 143 height 29
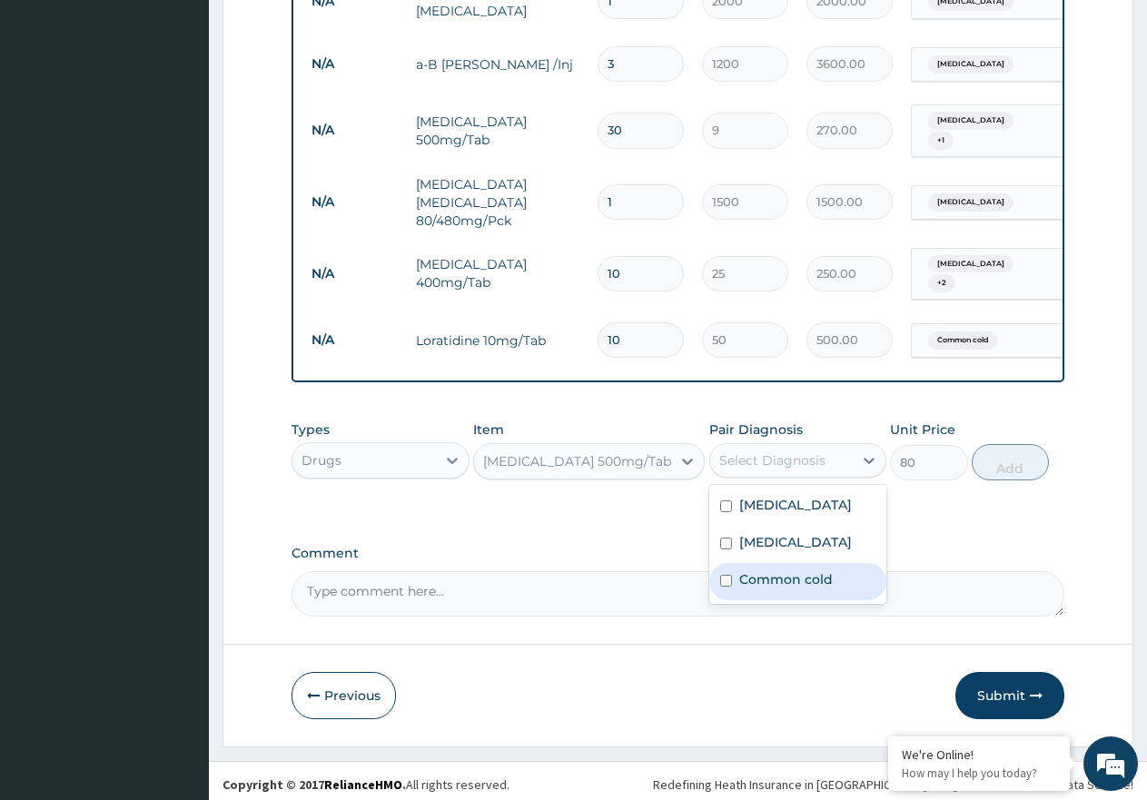
drag, startPoint x: 784, startPoint y: 568, endPoint x: 919, endPoint y: 511, distance: 146.9
click at [786, 570] on label "Common cold" at bounding box center [786, 579] width 94 height 18
checkbox input "true"
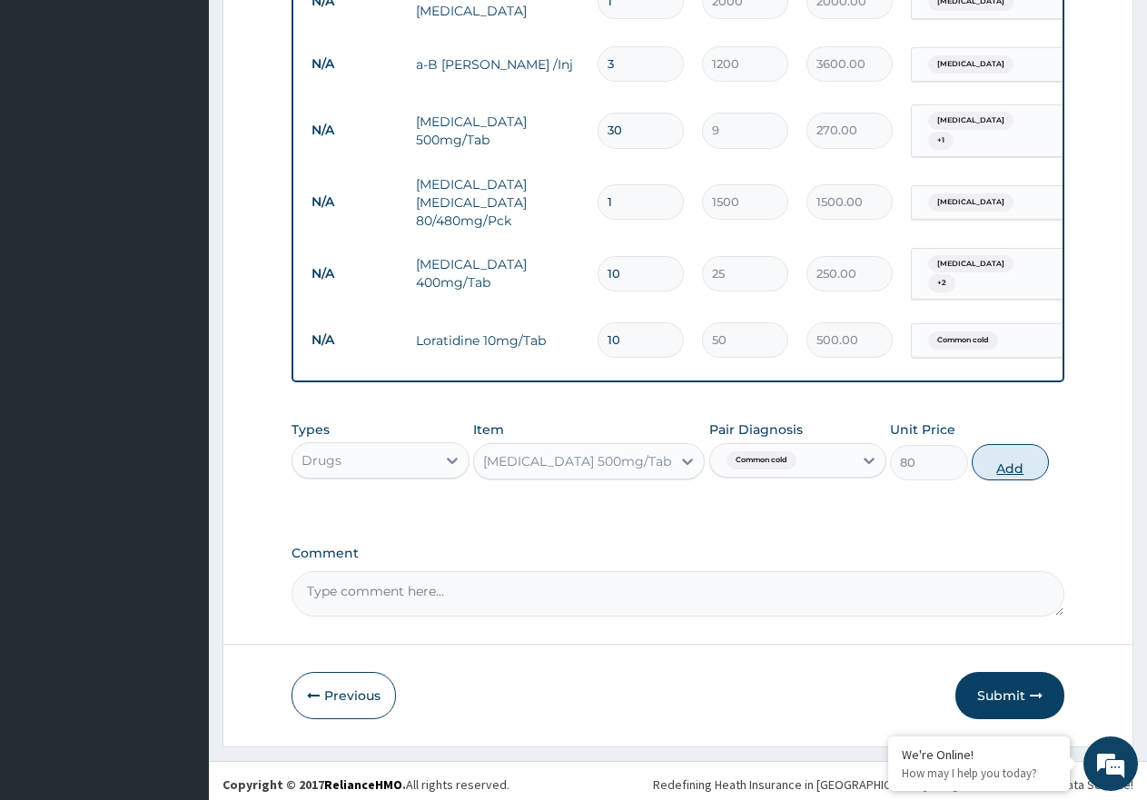
click at [1013, 447] on button "Add" at bounding box center [1010, 462] width 77 height 36
type input "0"
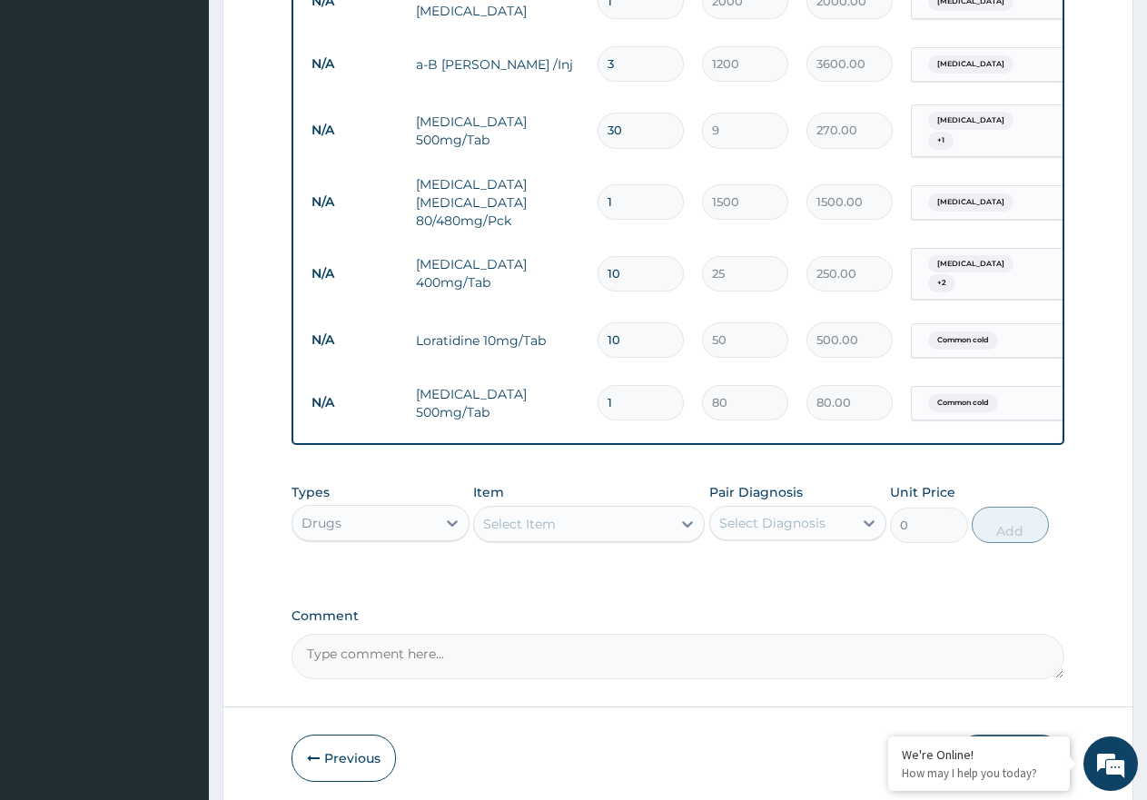
type input "15"
type input "1200.00"
type input "14"
type input "1120.00"
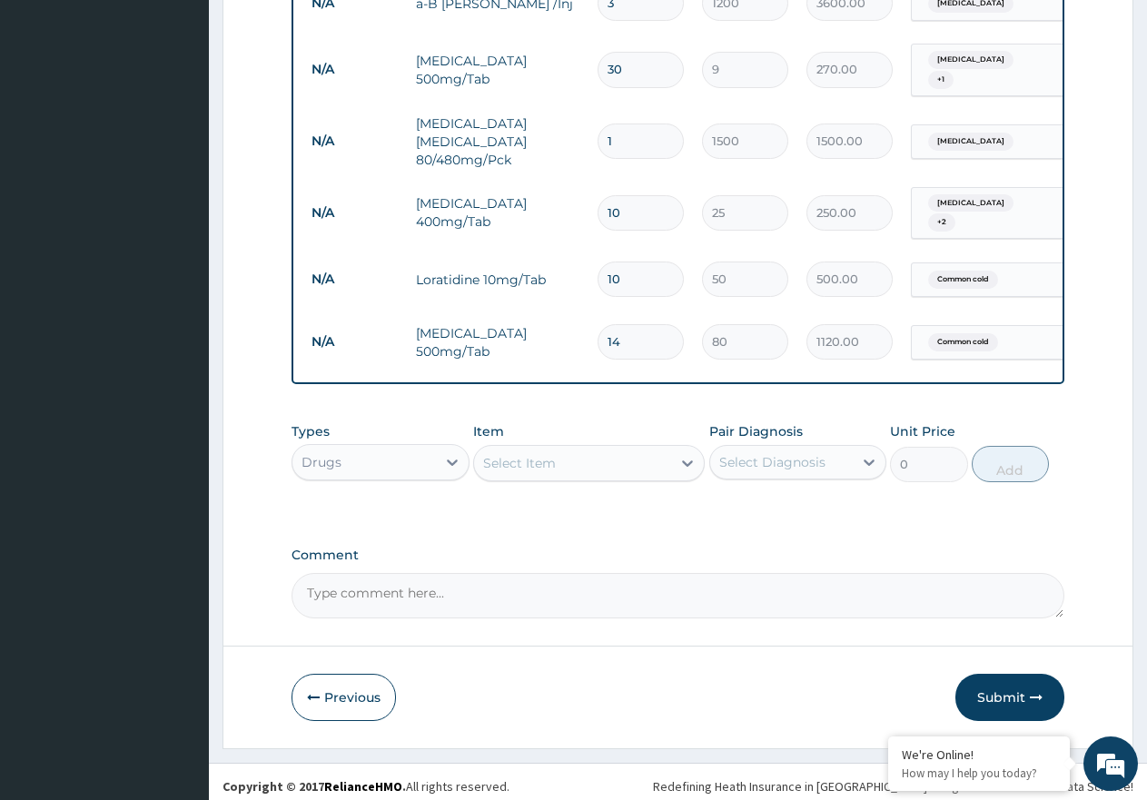
scroll to position [950, 0]
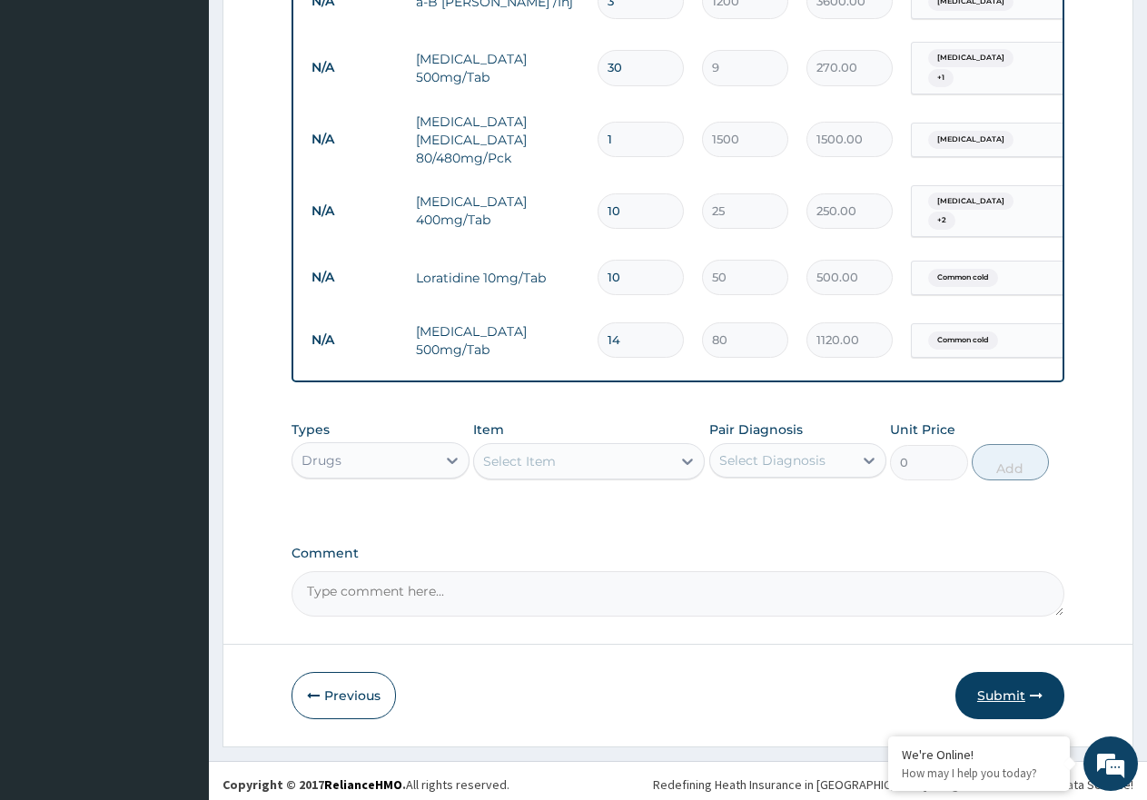
type input "14"
click at [998, 672] on button "Submit" at bounding box center [1009, 695] width 109 height 47
